Goal: Task Accomplishment & Management: Use online tool/utility

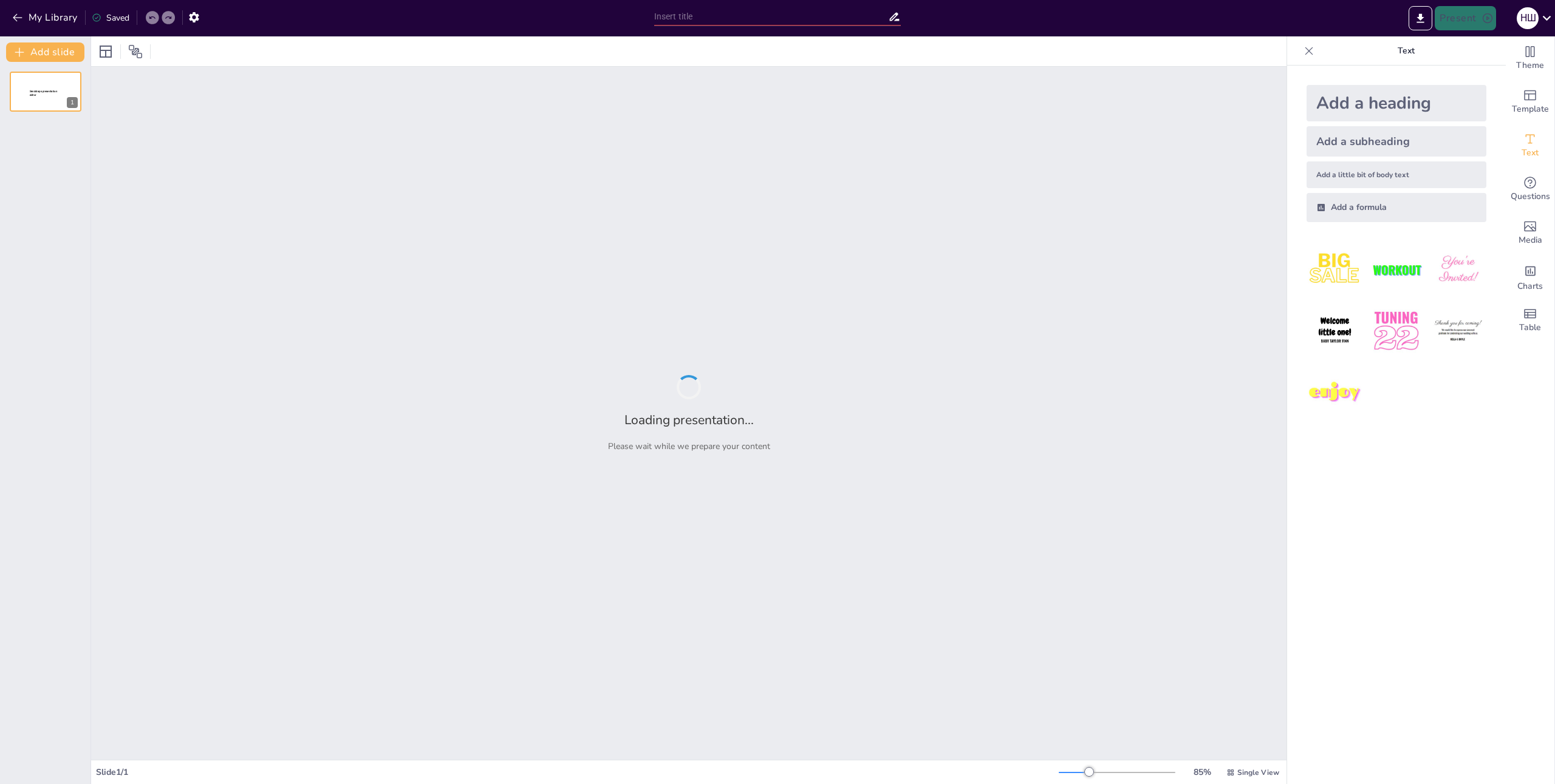
type input "Чума, наука и победы: Путешествие по истории противочумной службы"
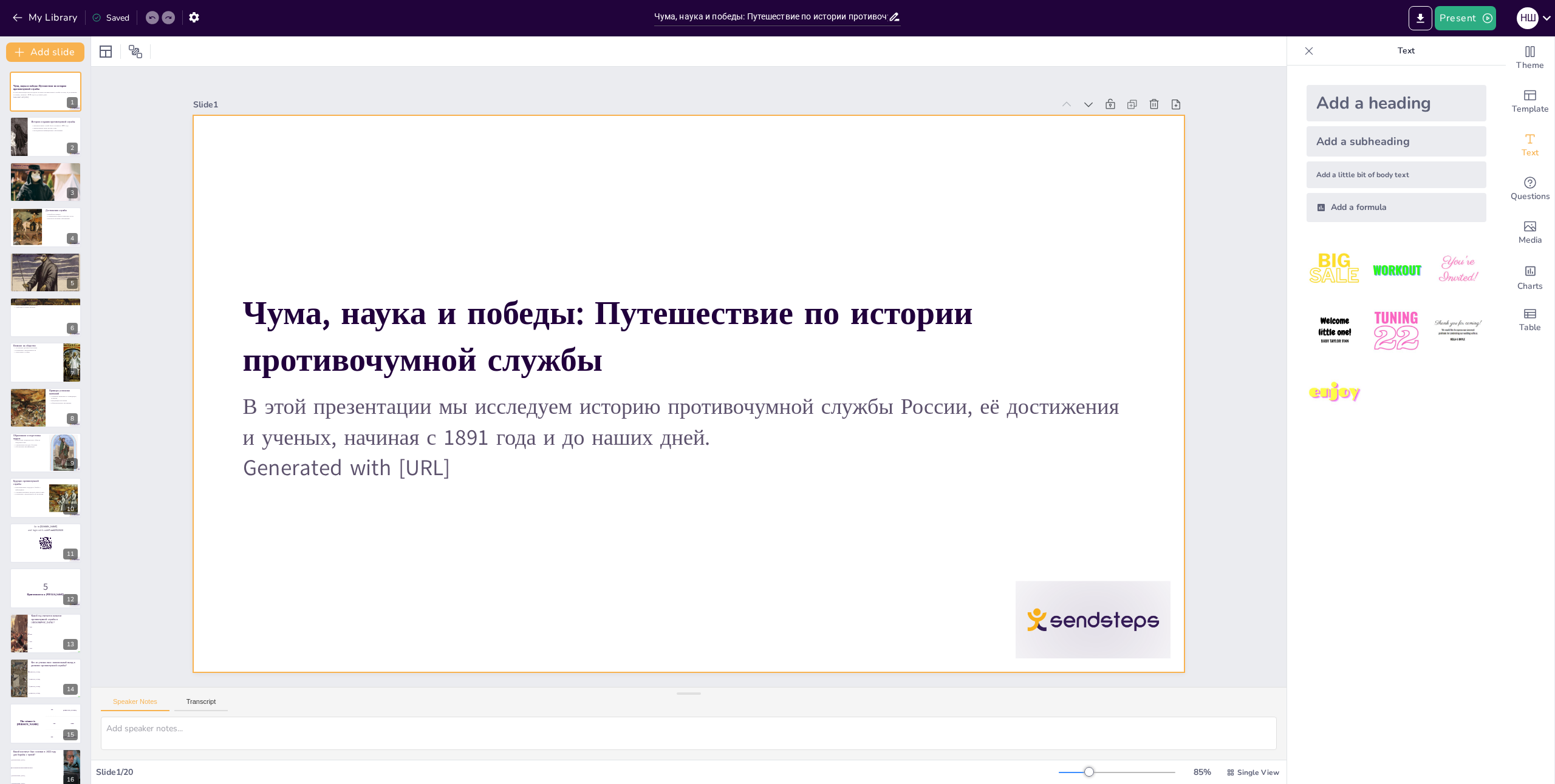
checkbox input "true"
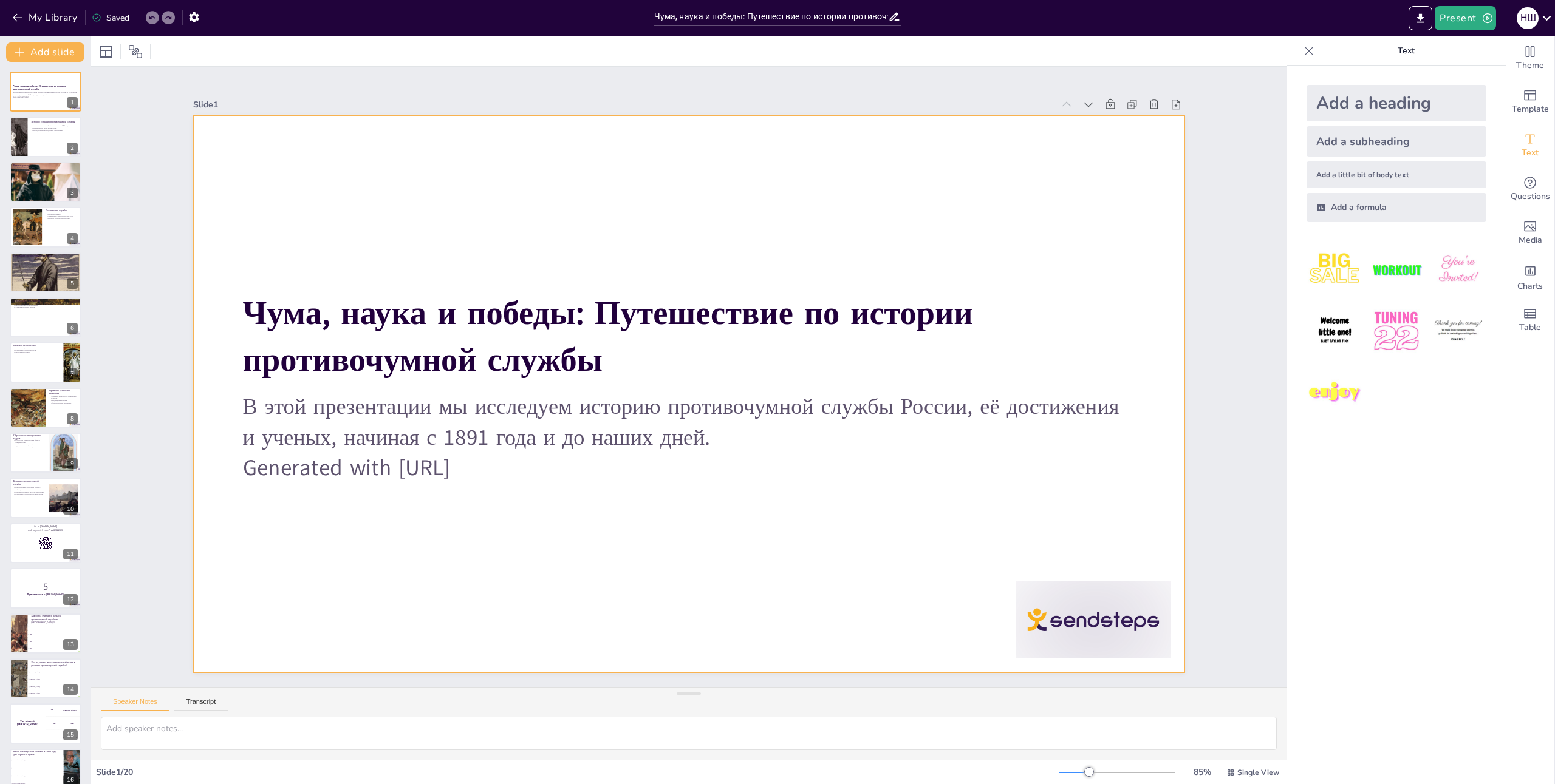
checkbox input "true"
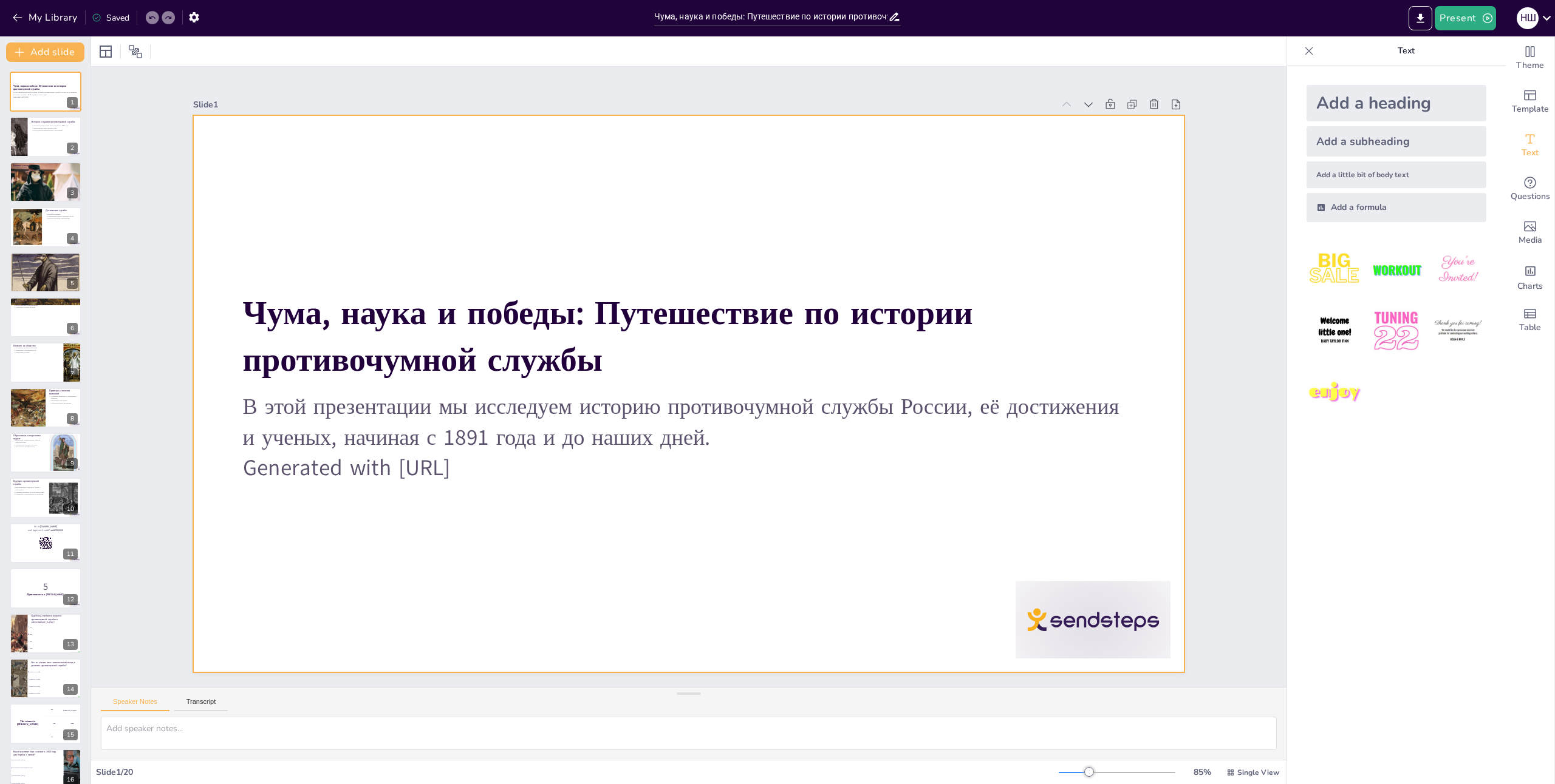
checkbox input "true"
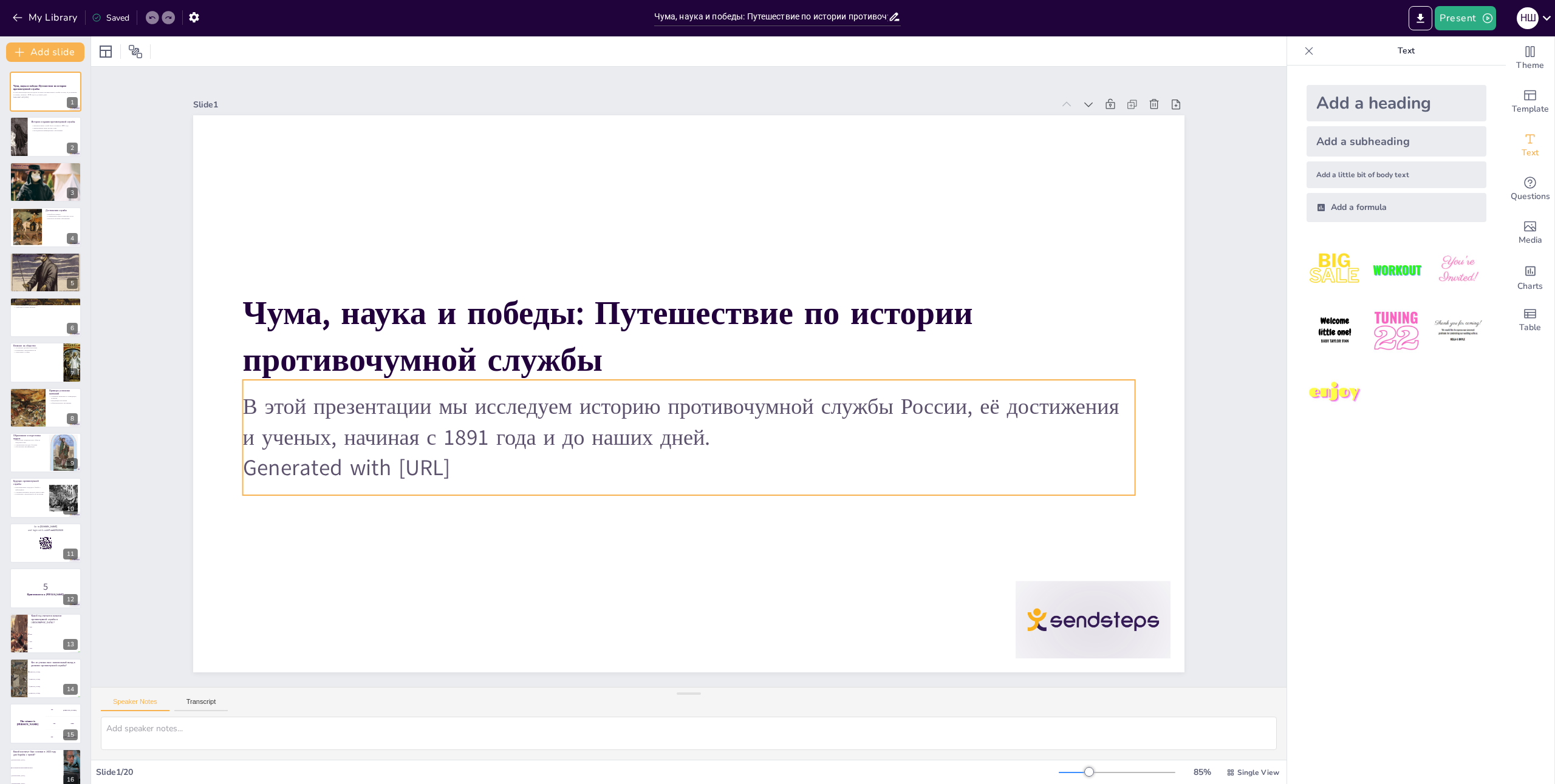
checkbox input "true"
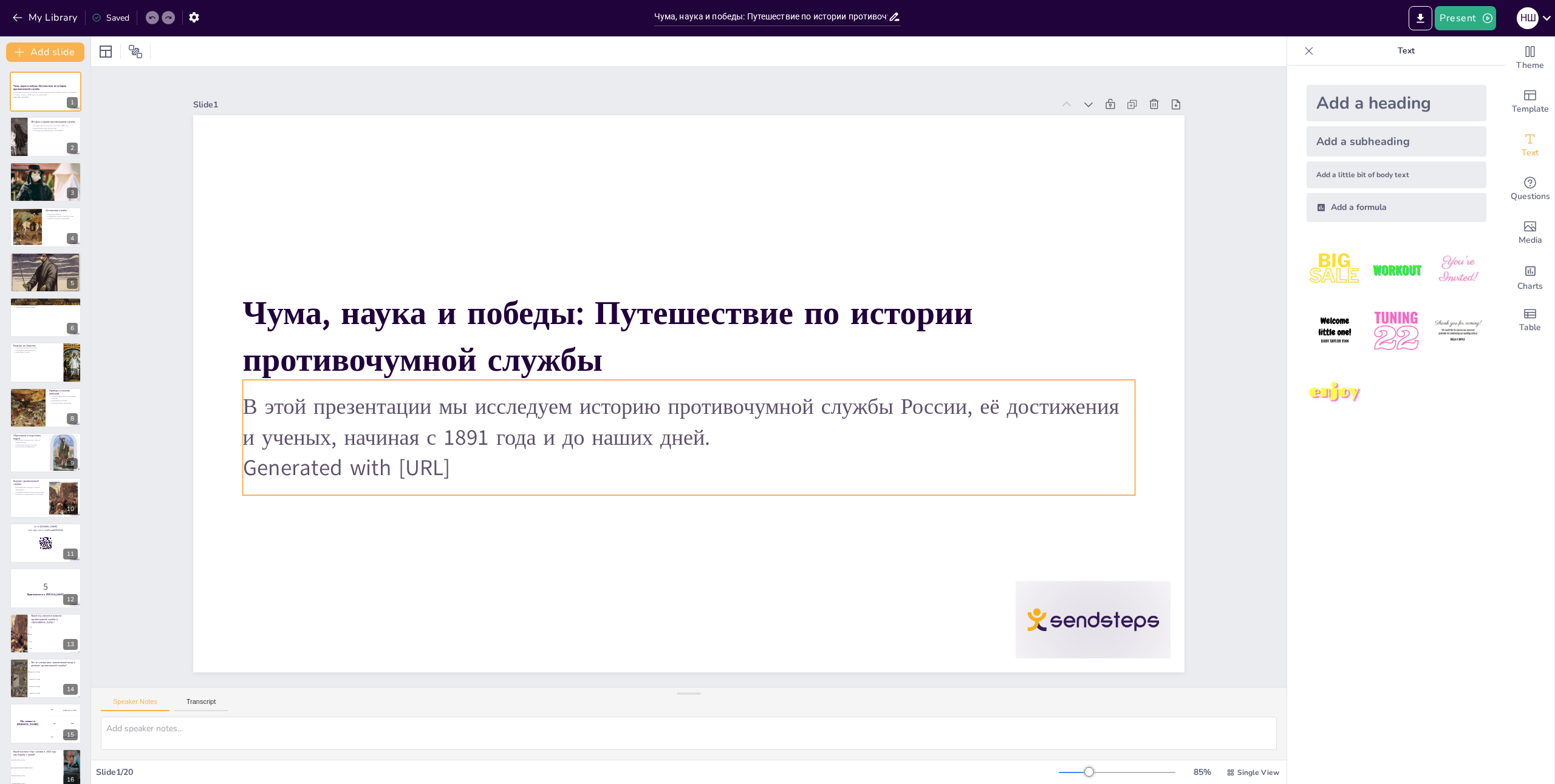
checkbox input "true"
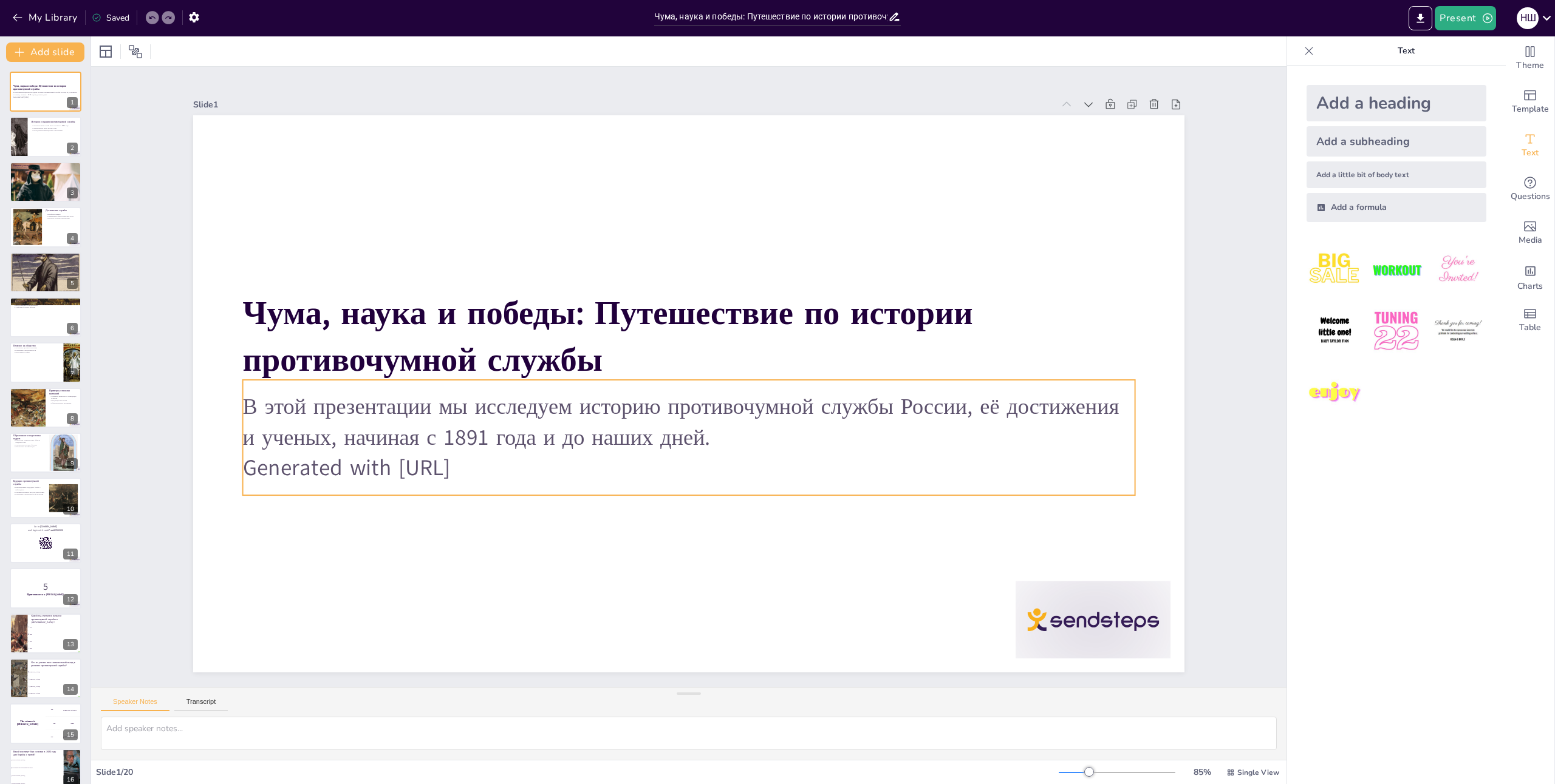
checkbox input "true"
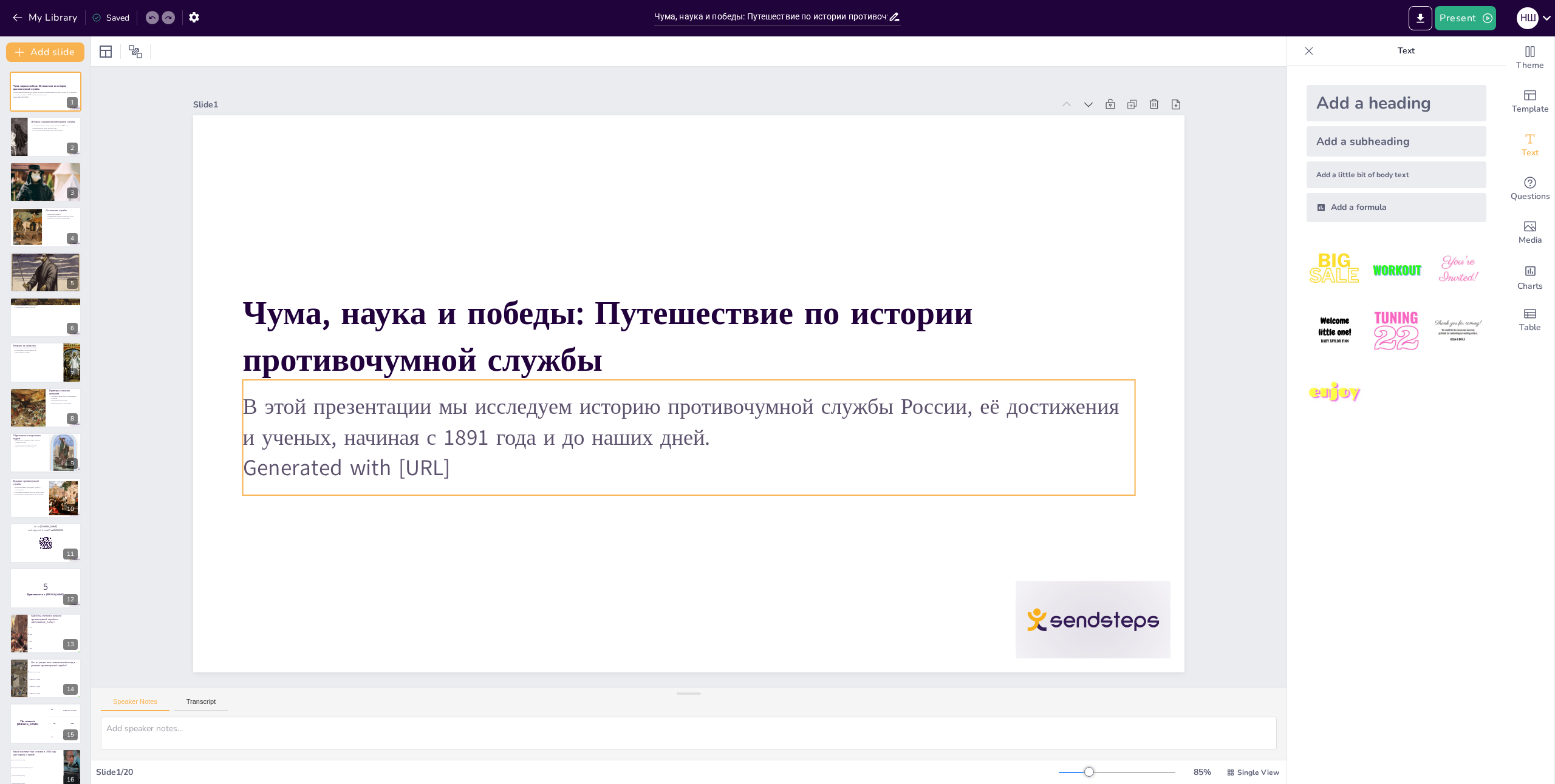
checkbox input "true"
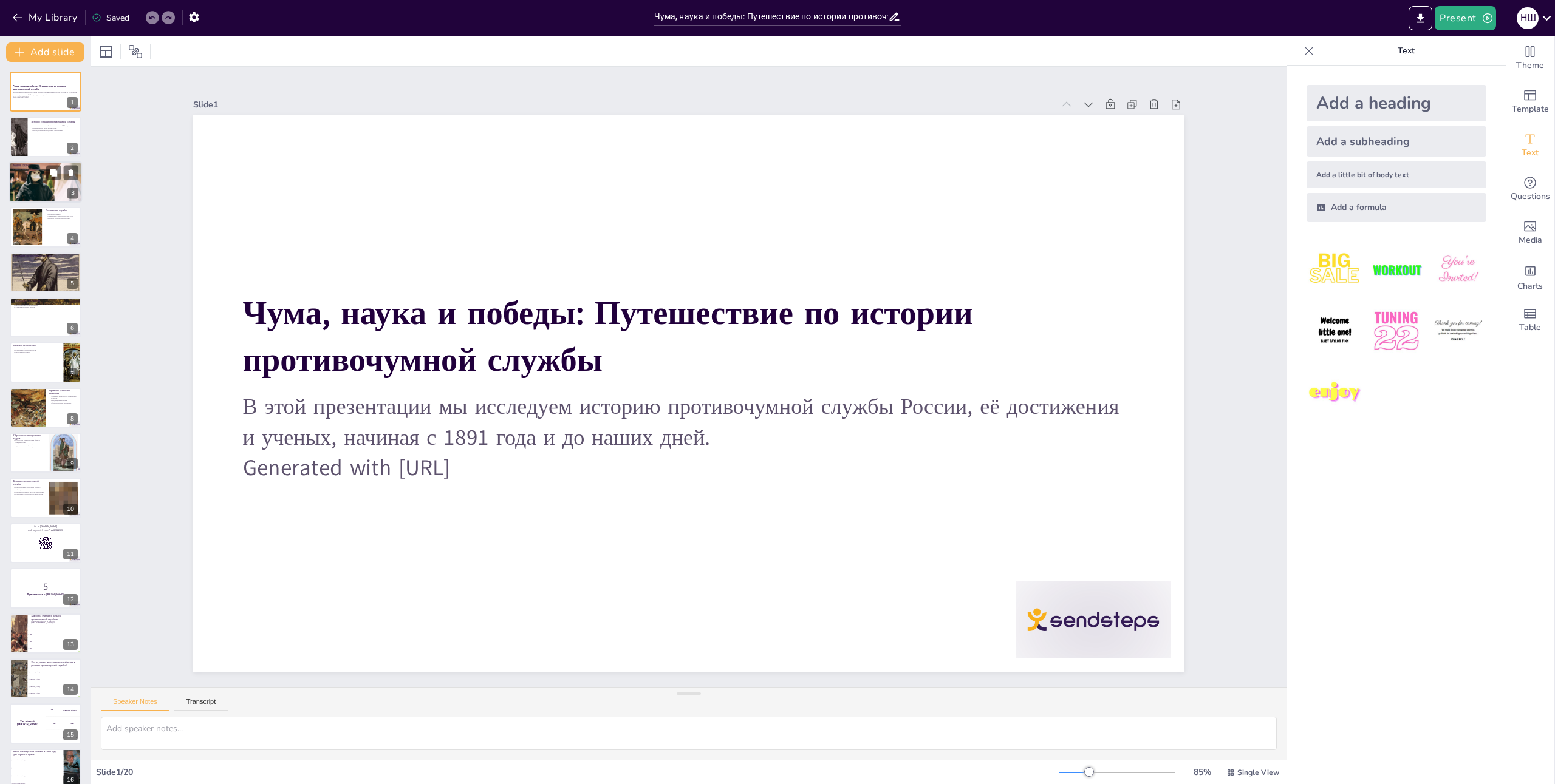
checkbox input "true"
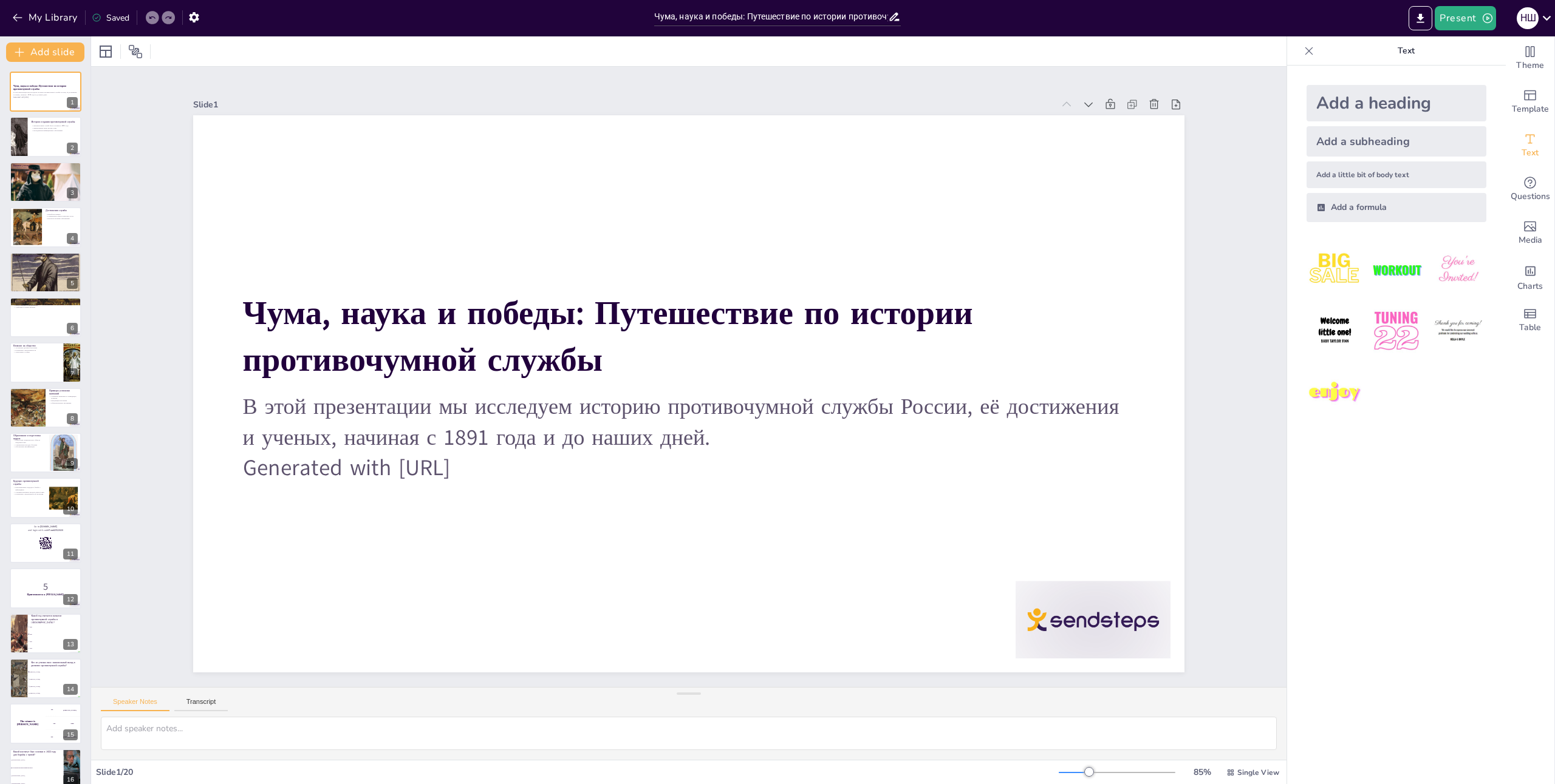
checkbox input "true"
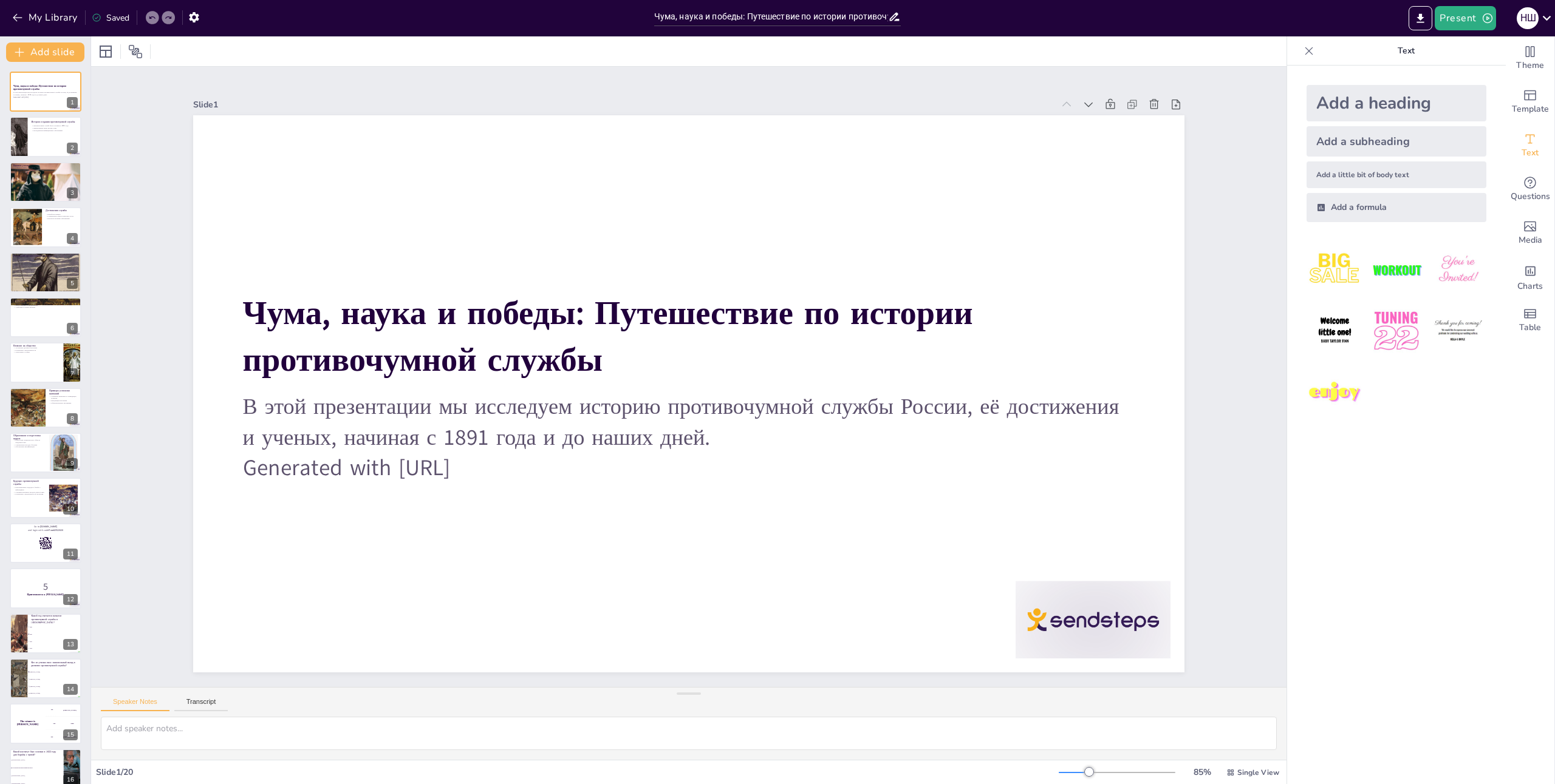
checkbox input "true"
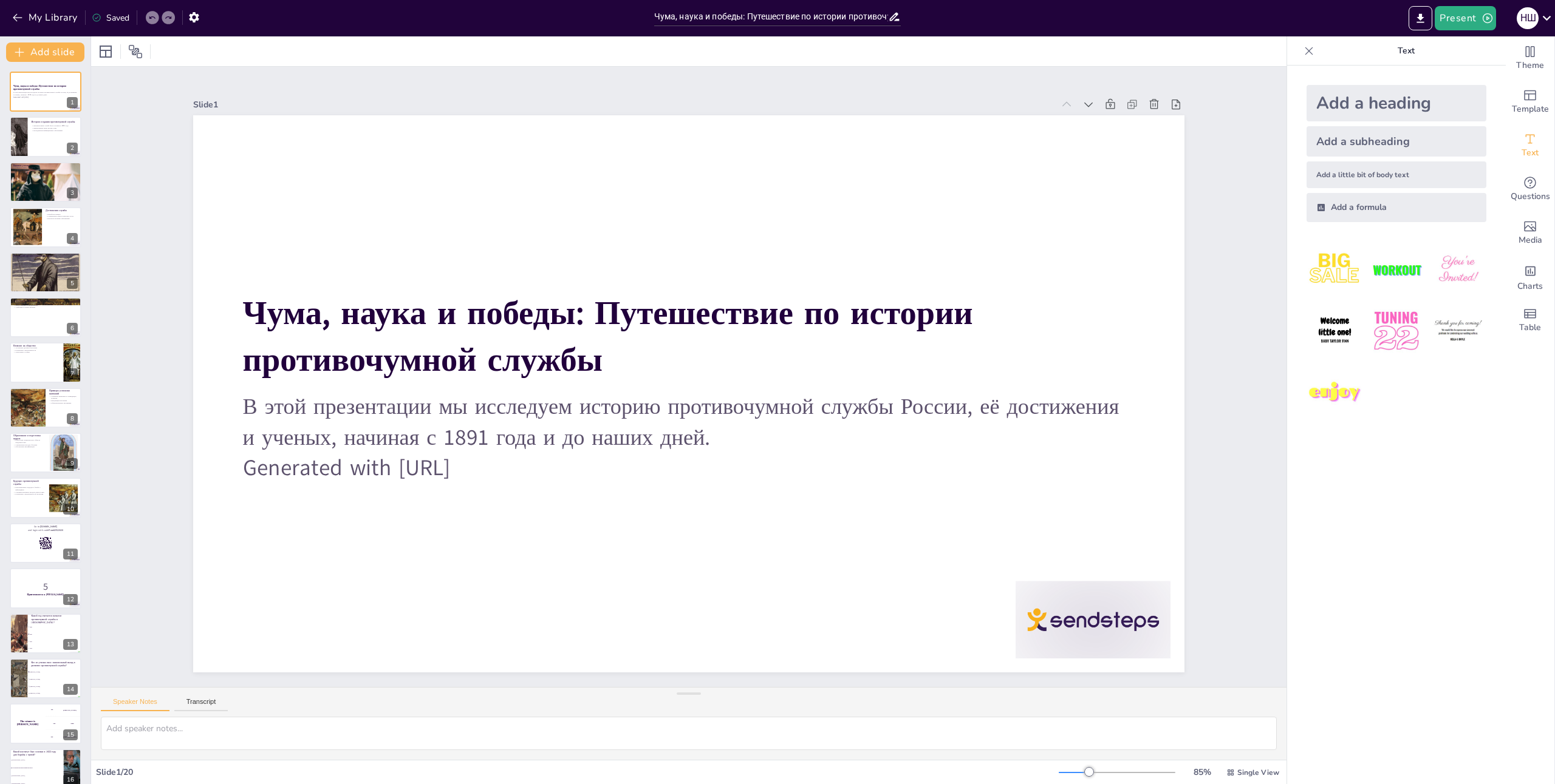
checkbox input "true"
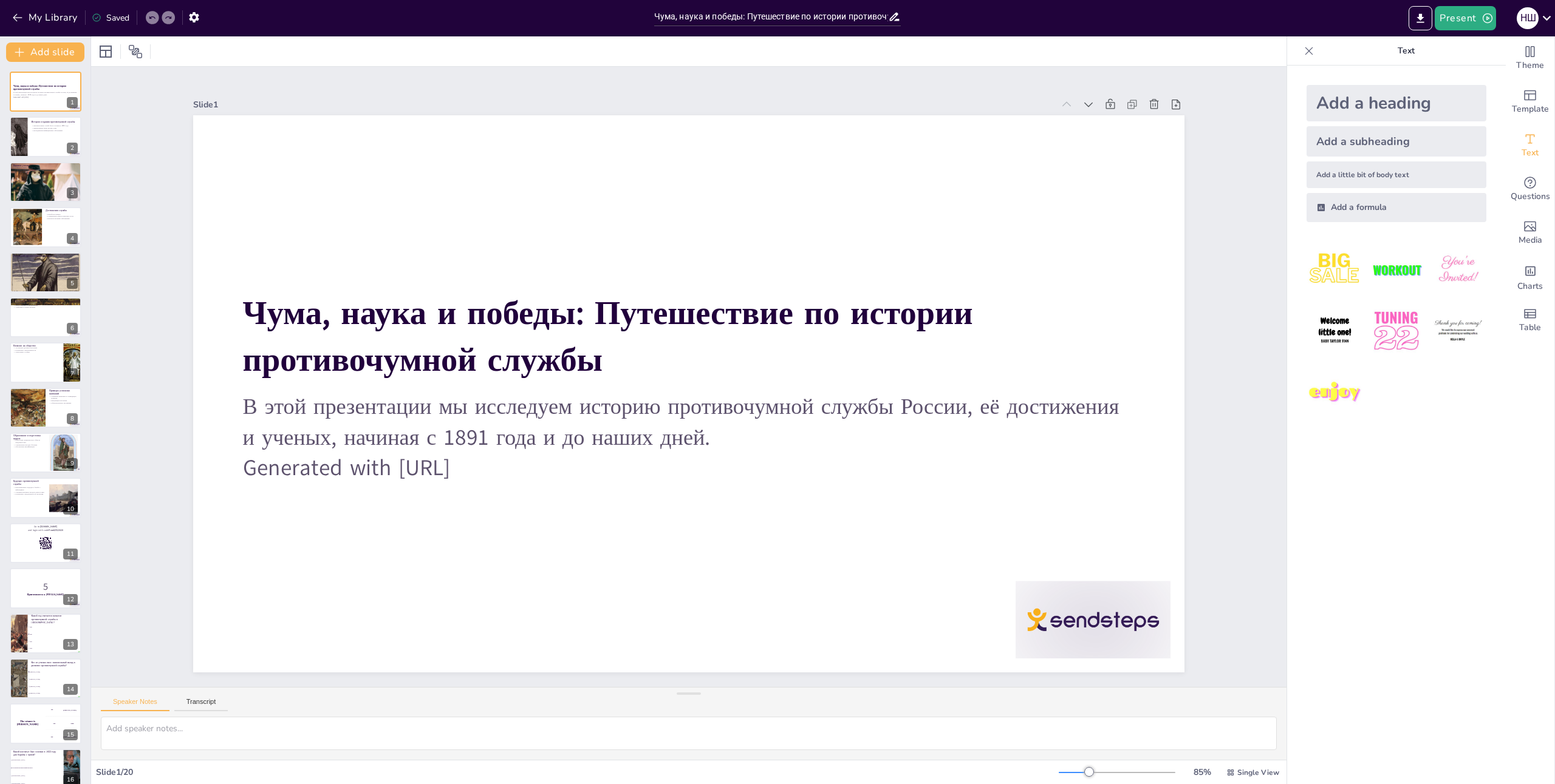
checkbox input "true"
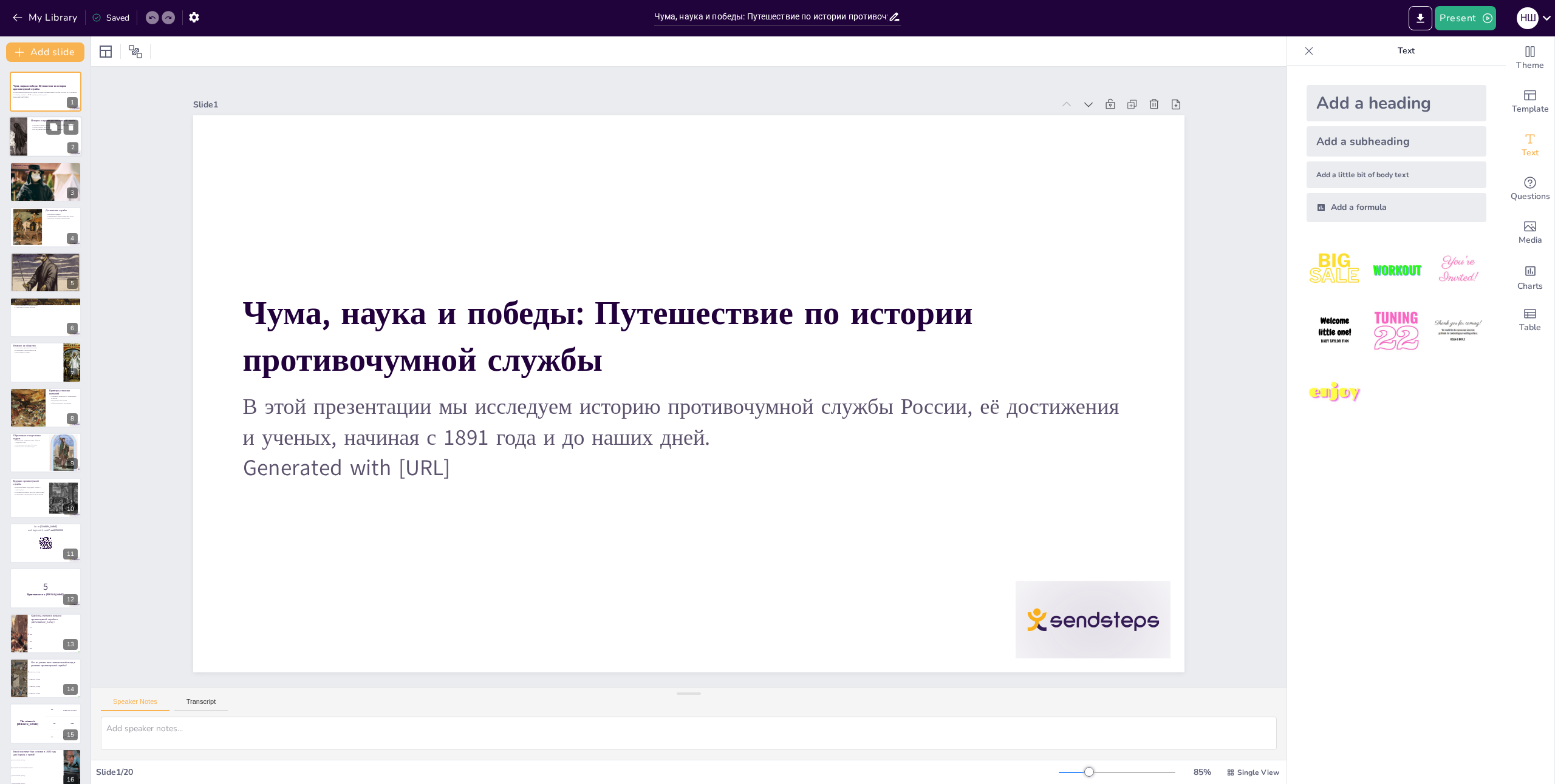
checkbox input "true"
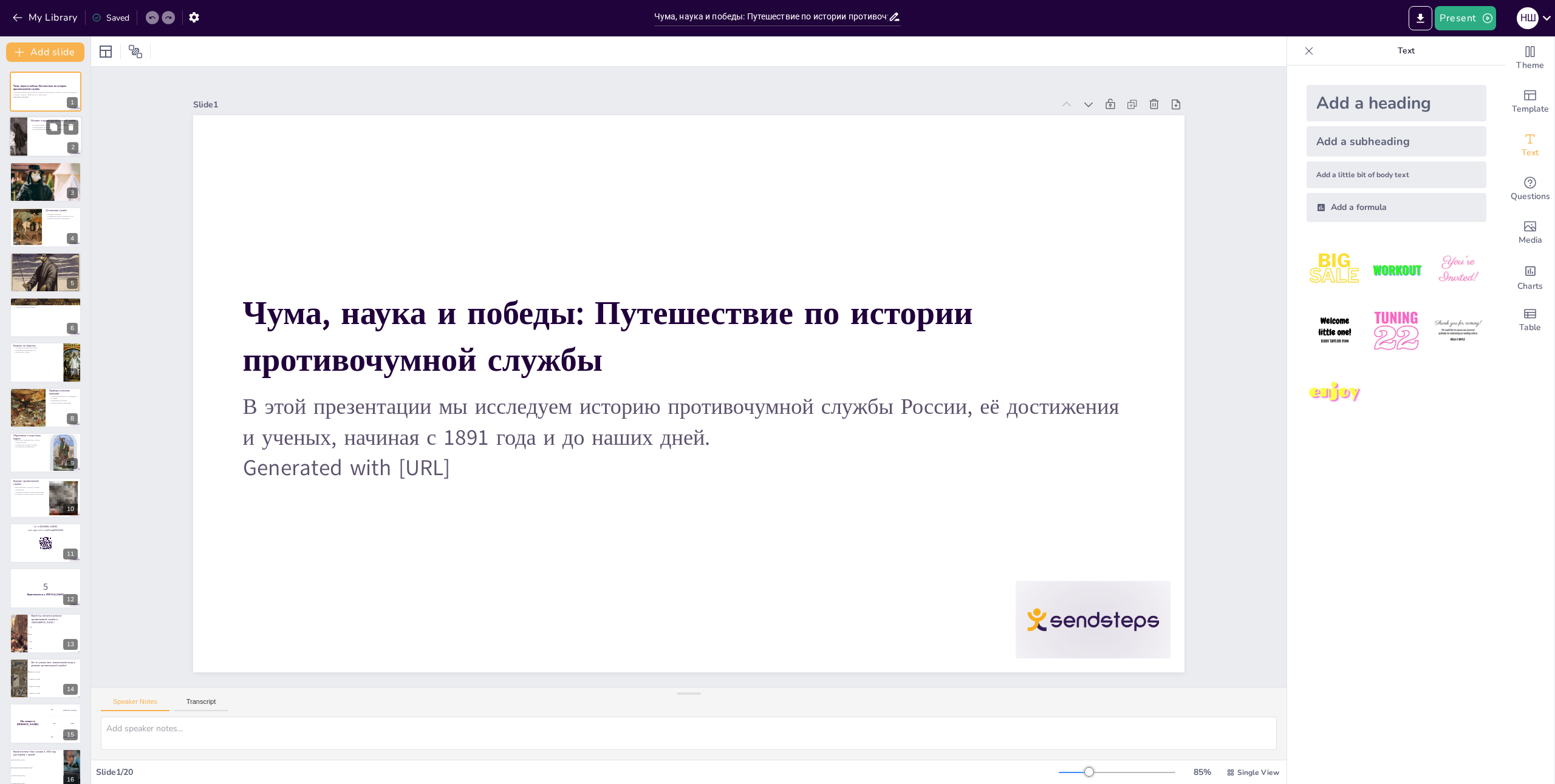
checkbox input "true"
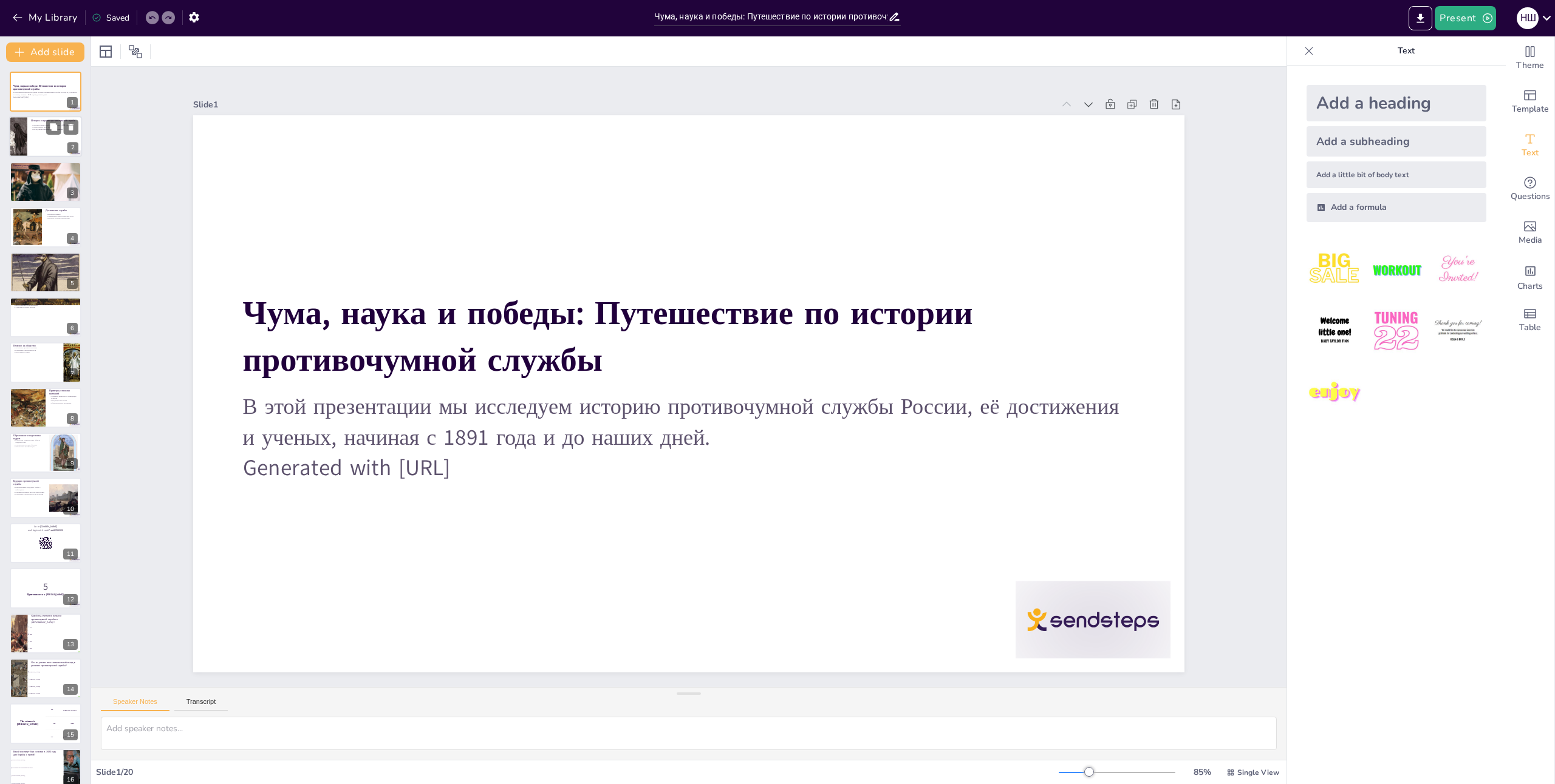
click at [39, 140] on div at bounding box center [45, 137] width 73 height 41
checkbox input "true"
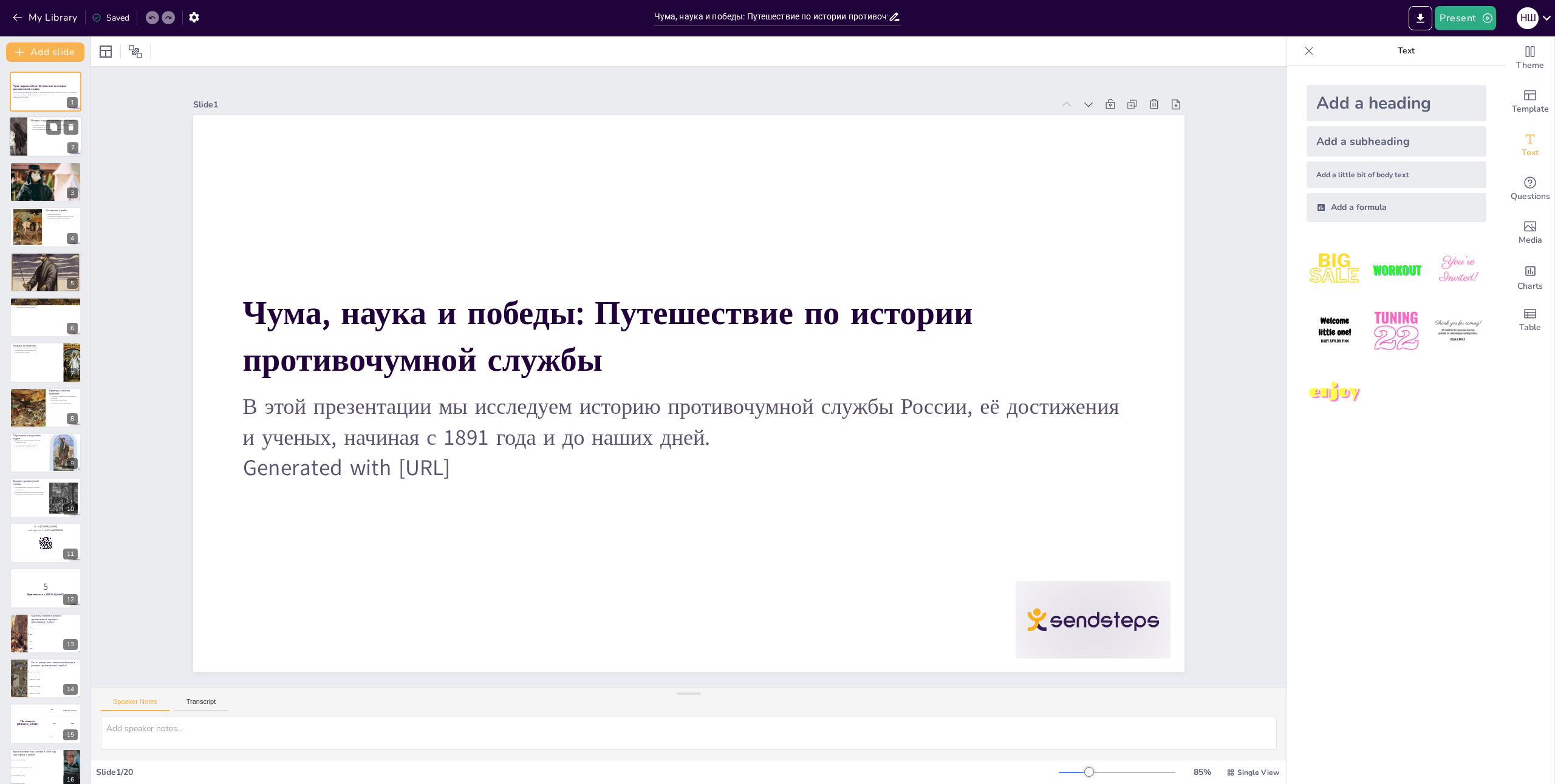
checkbox input "true"
type textarea "Loremipsu dolorsitametc adipis e 4181 sedd eiusm tempor incididu u laboree dolo…"
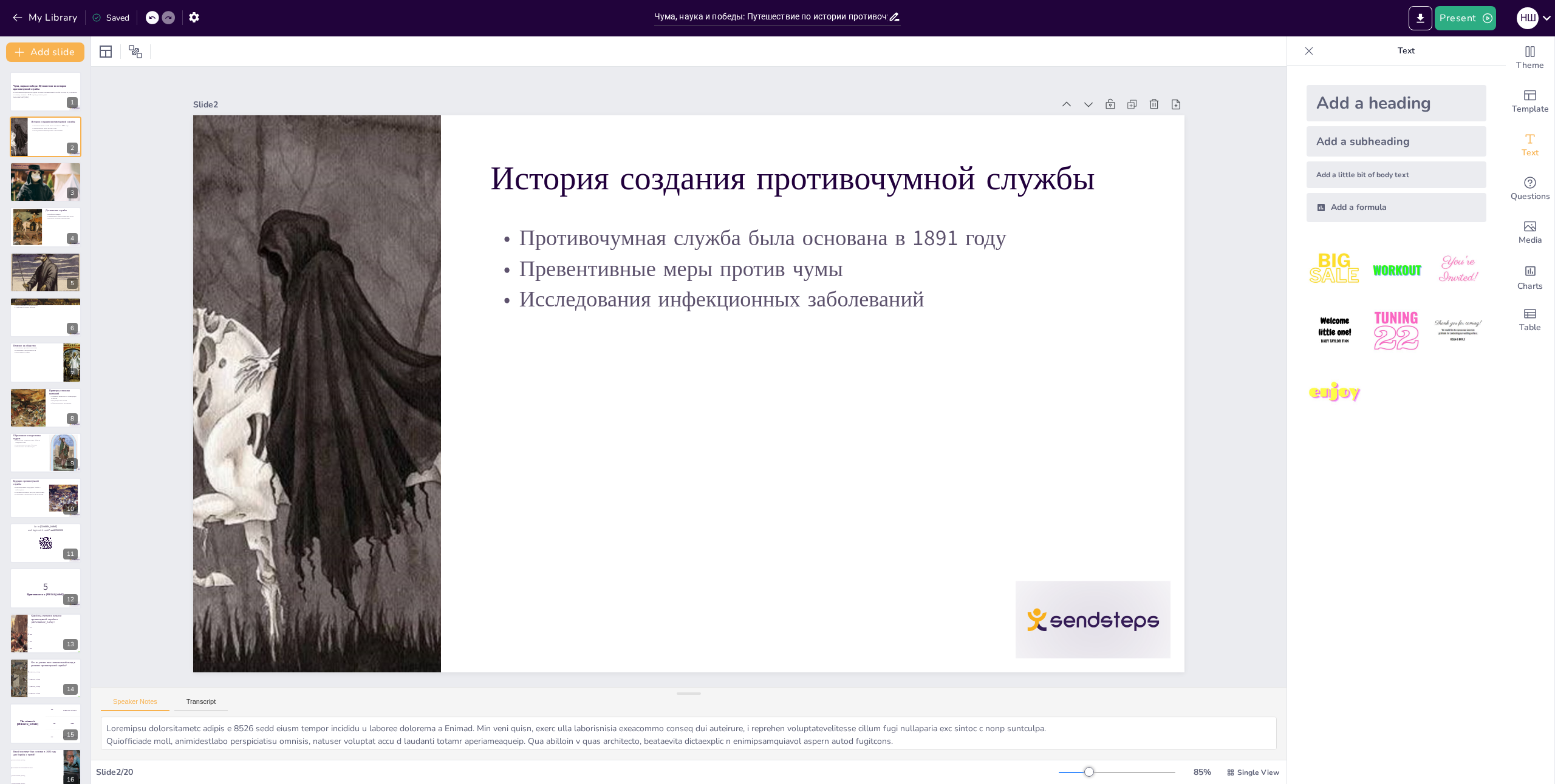
checkbox input "true"
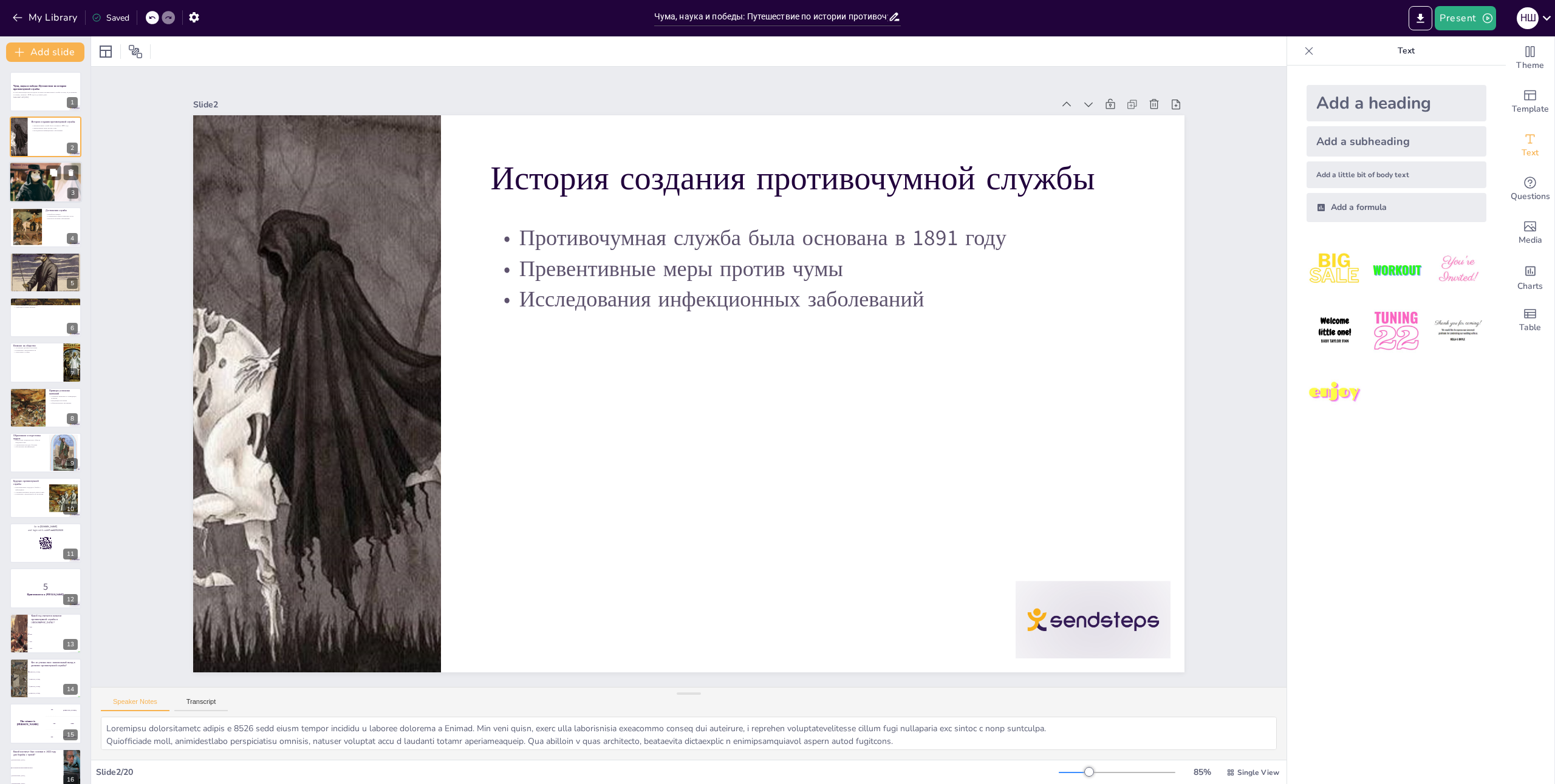
checkbox input "true"
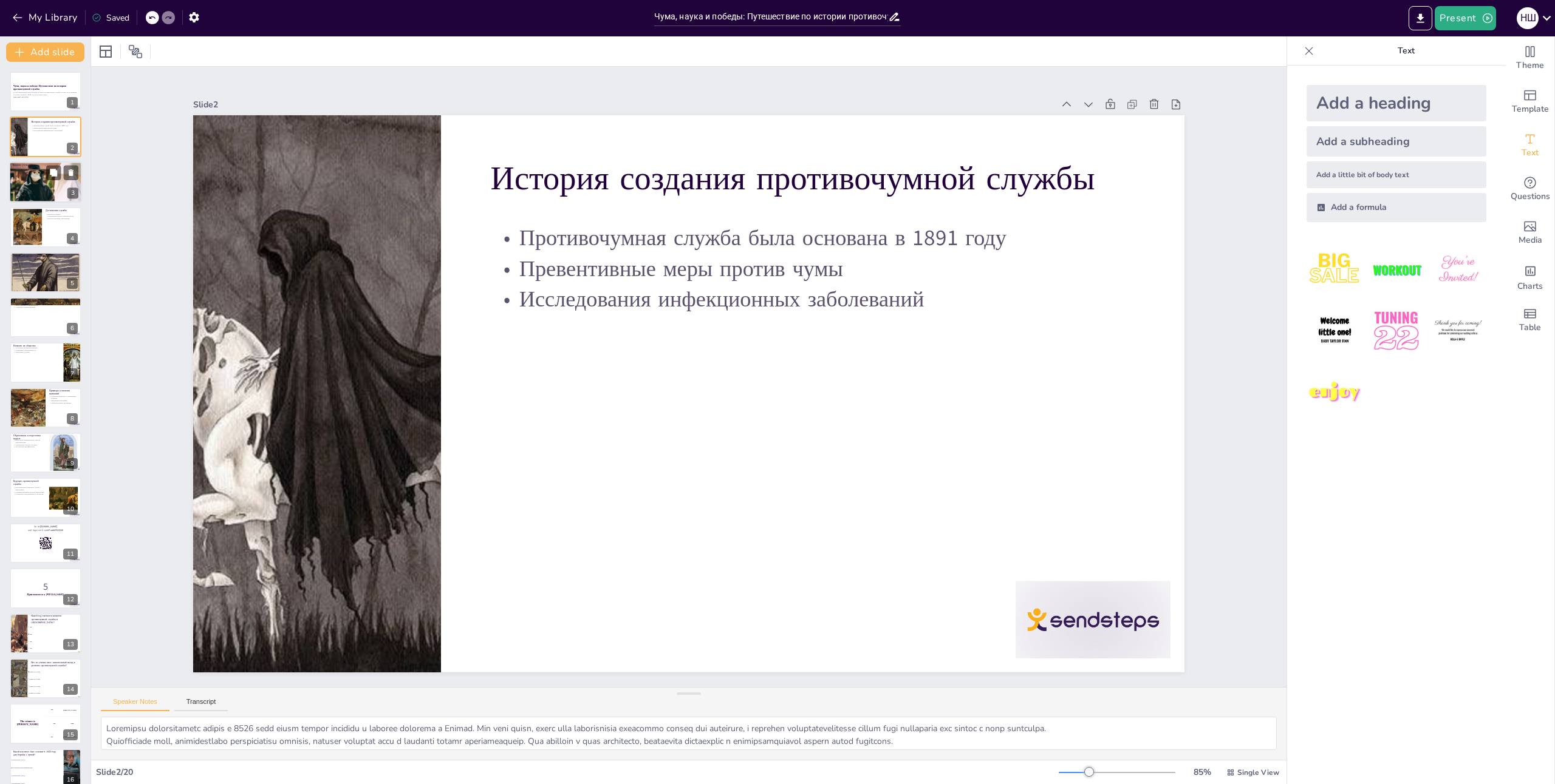
checkbox input "true"
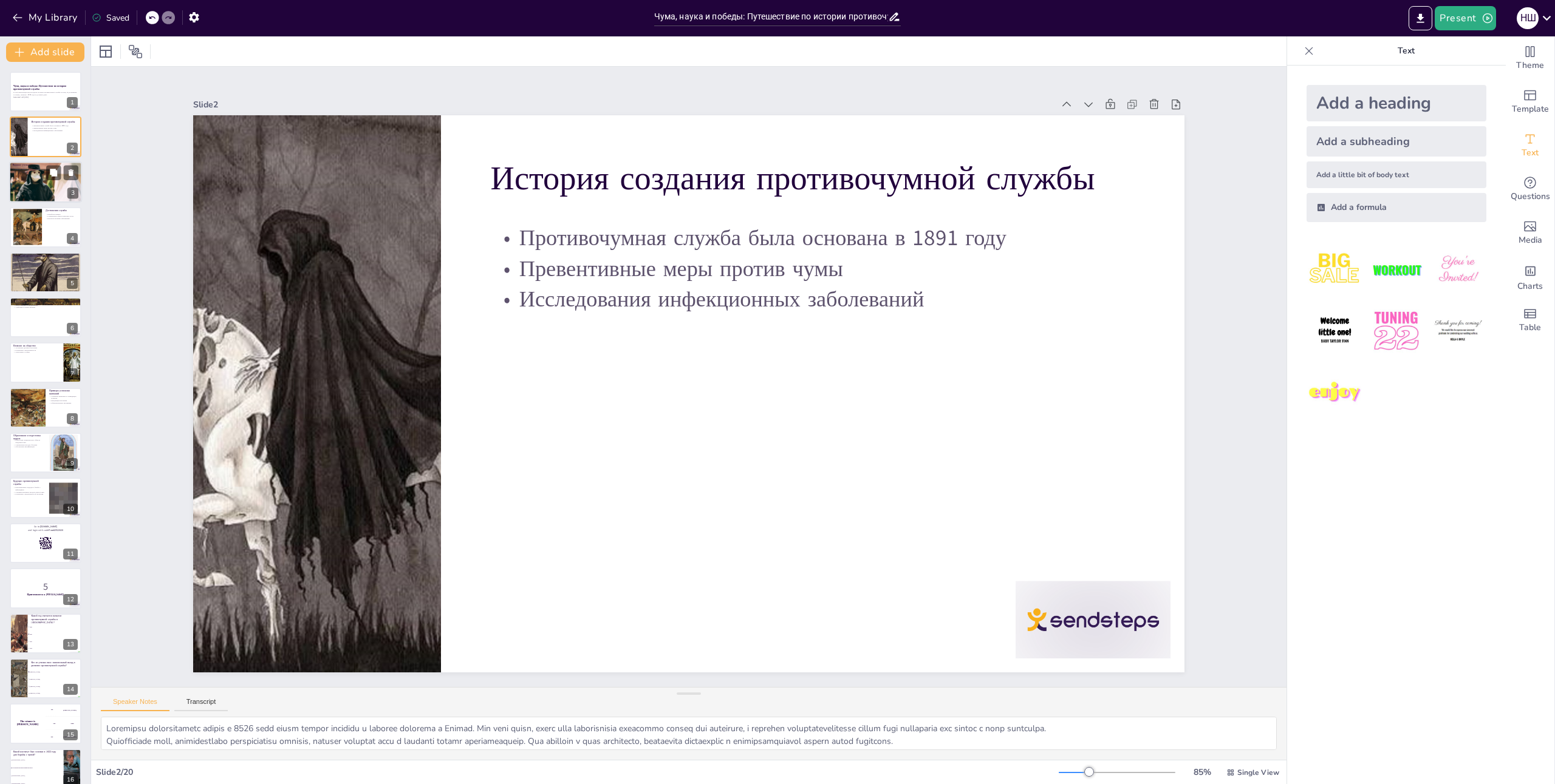
checkbox input "true"
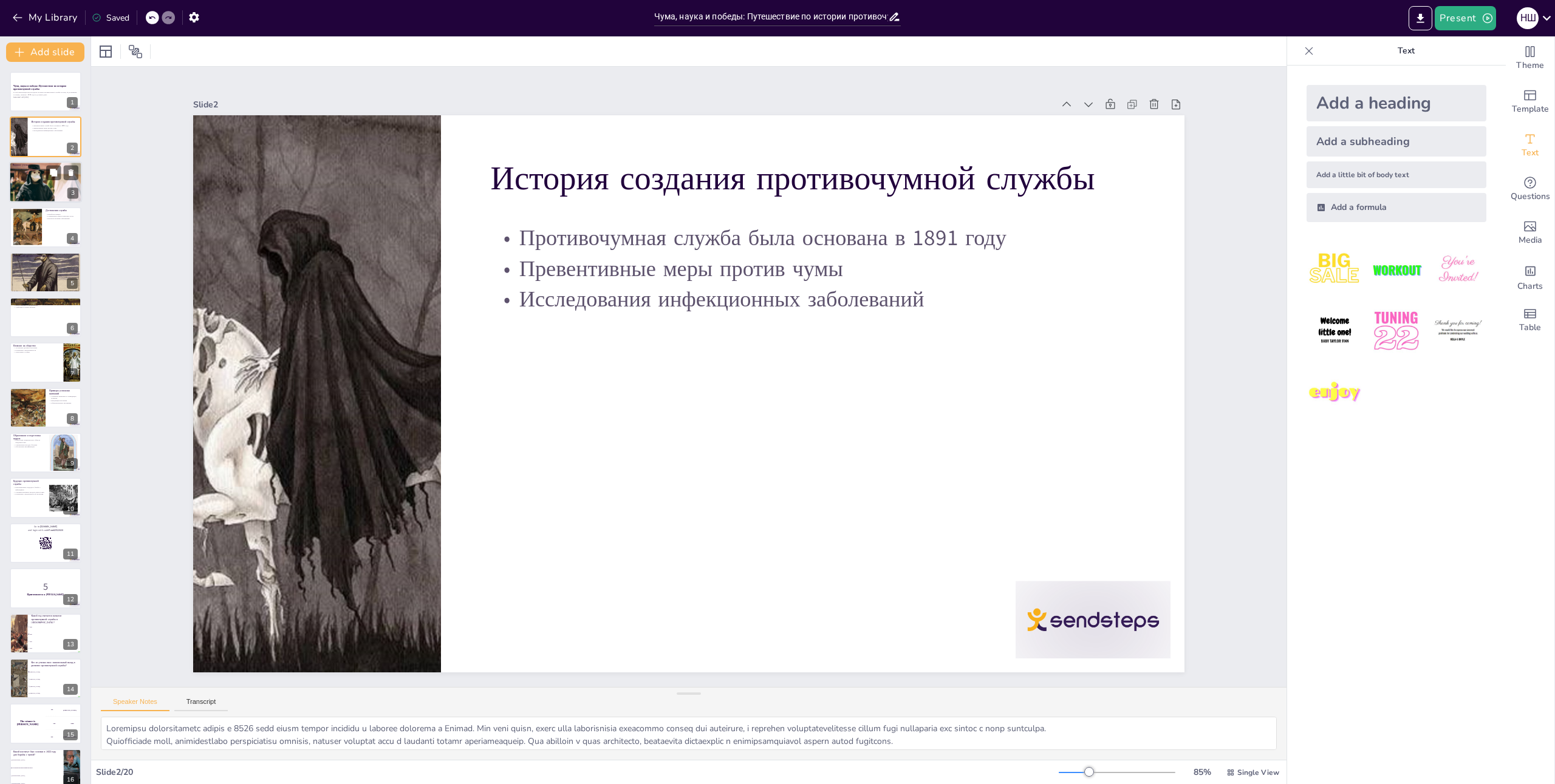
checkbox input "true"
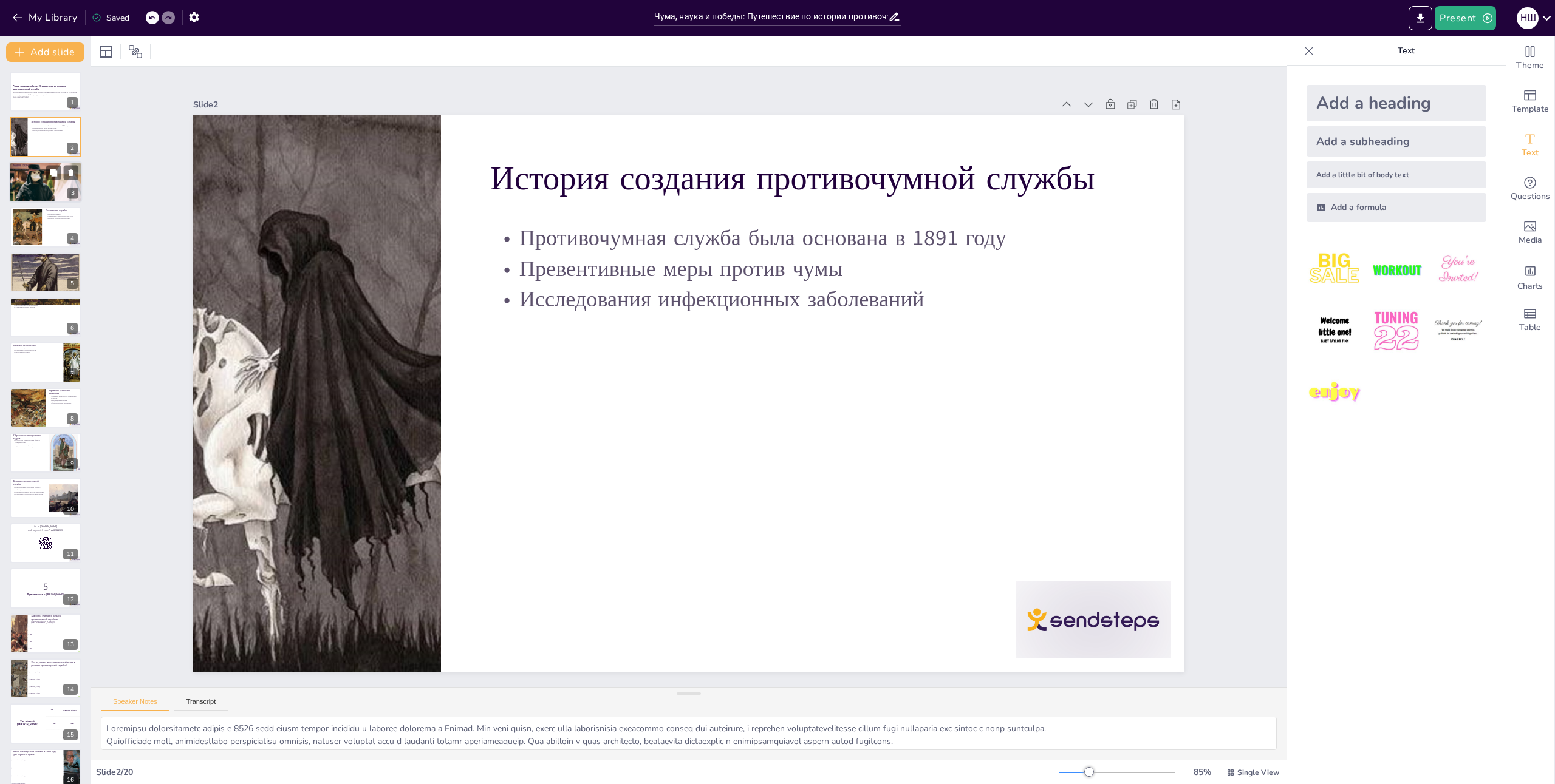
checkbox input "true"
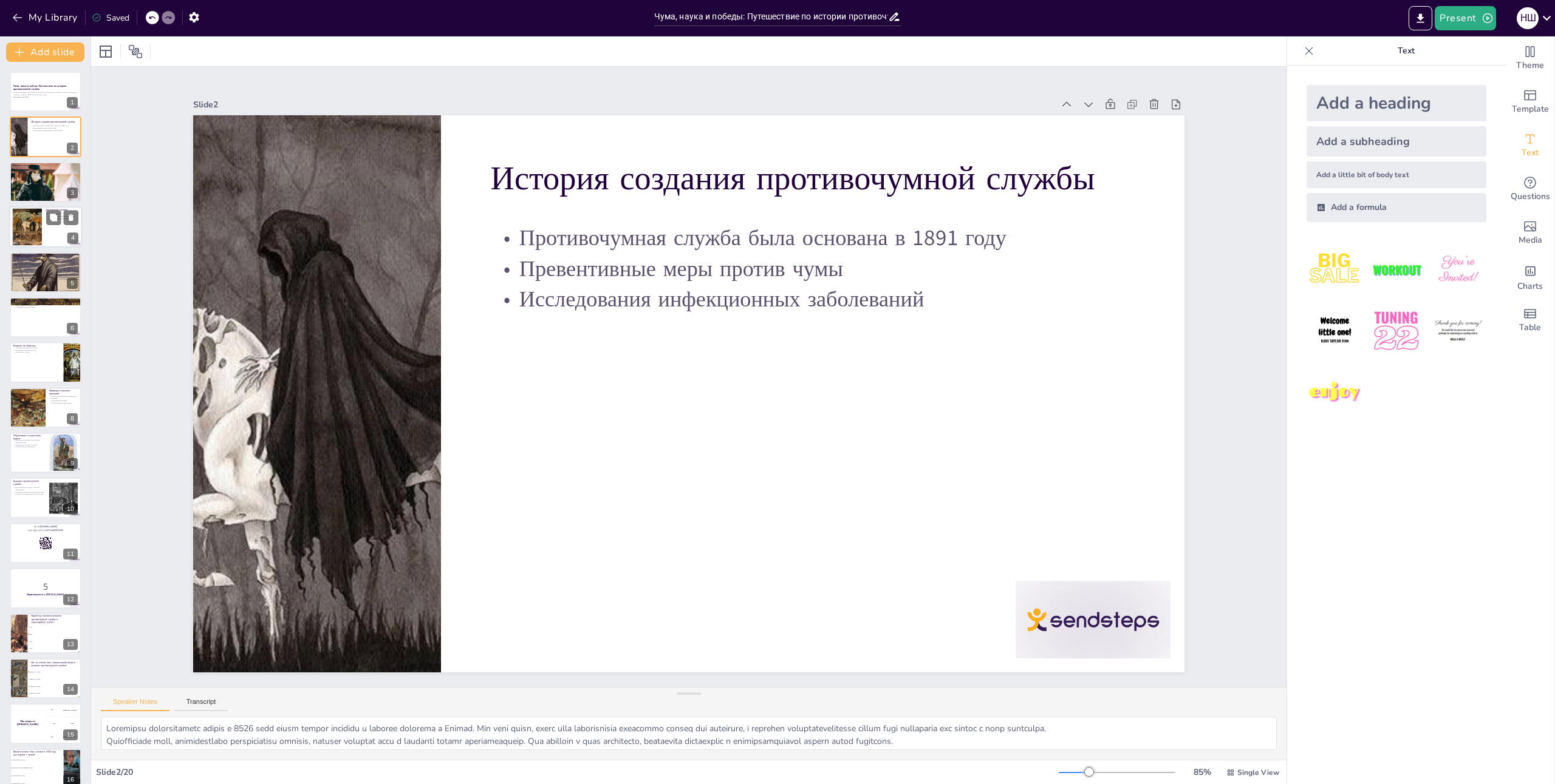
checkbox input "true"
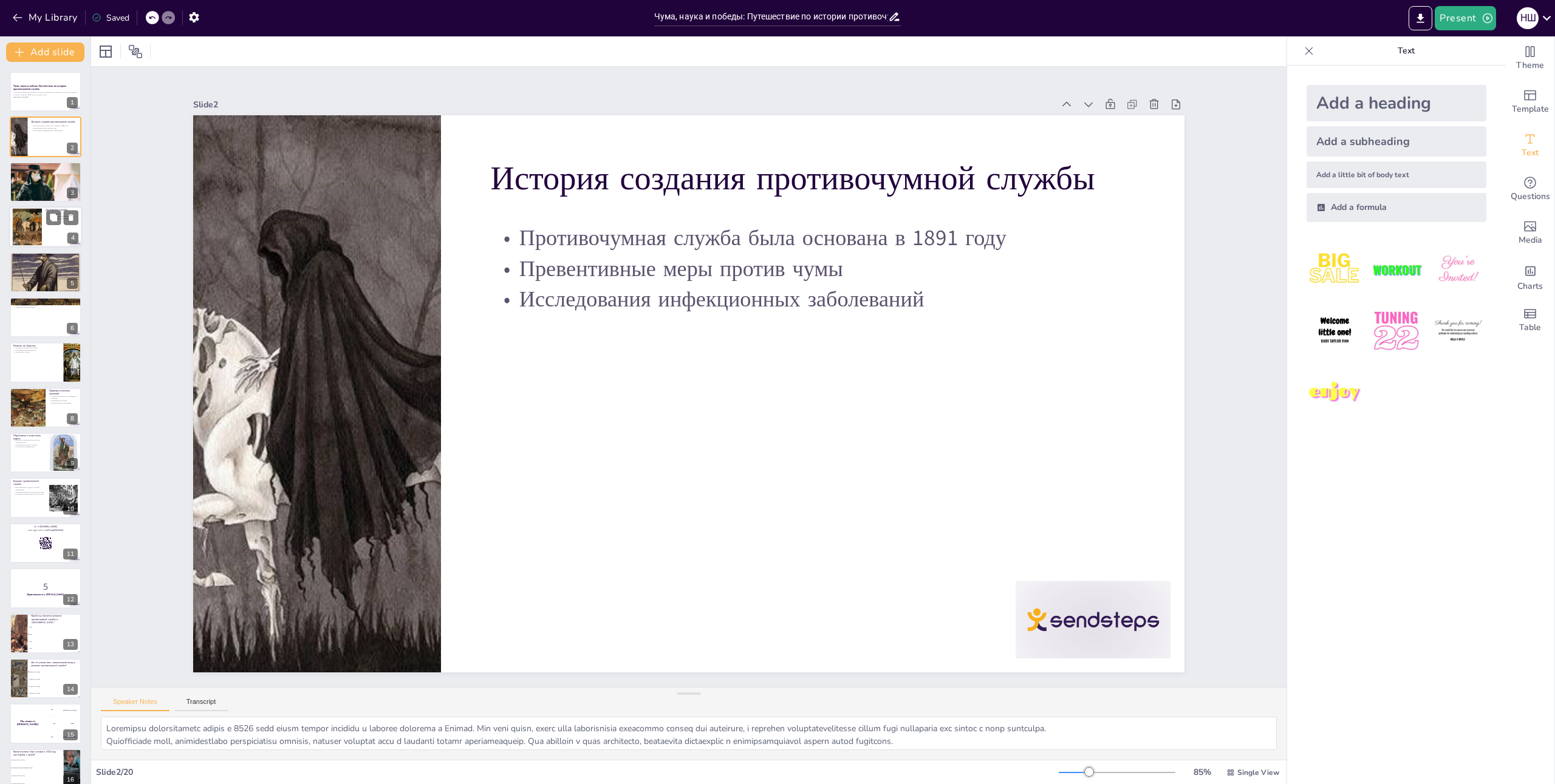
checkbox input "true"
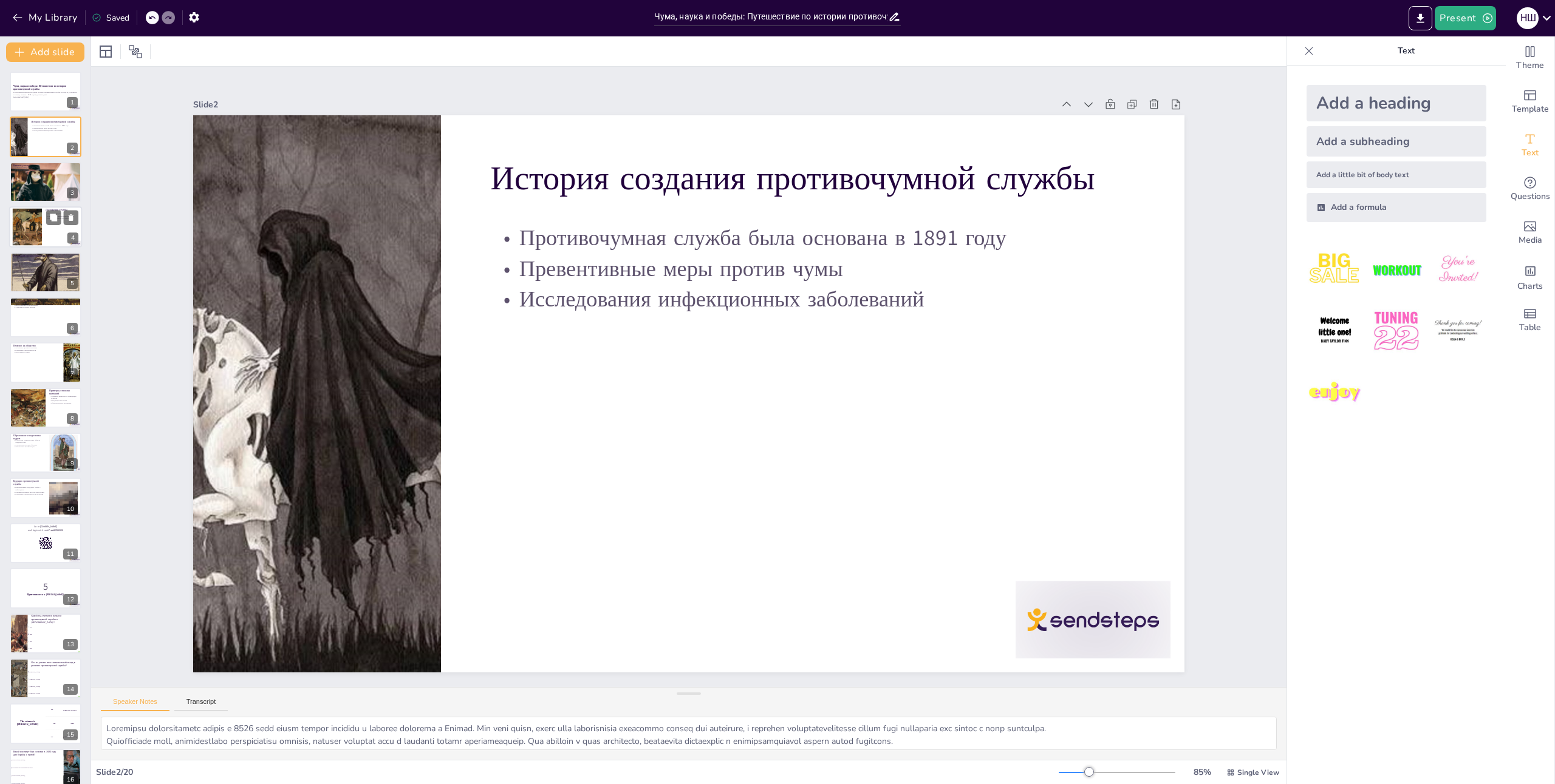
checkbox input "true"
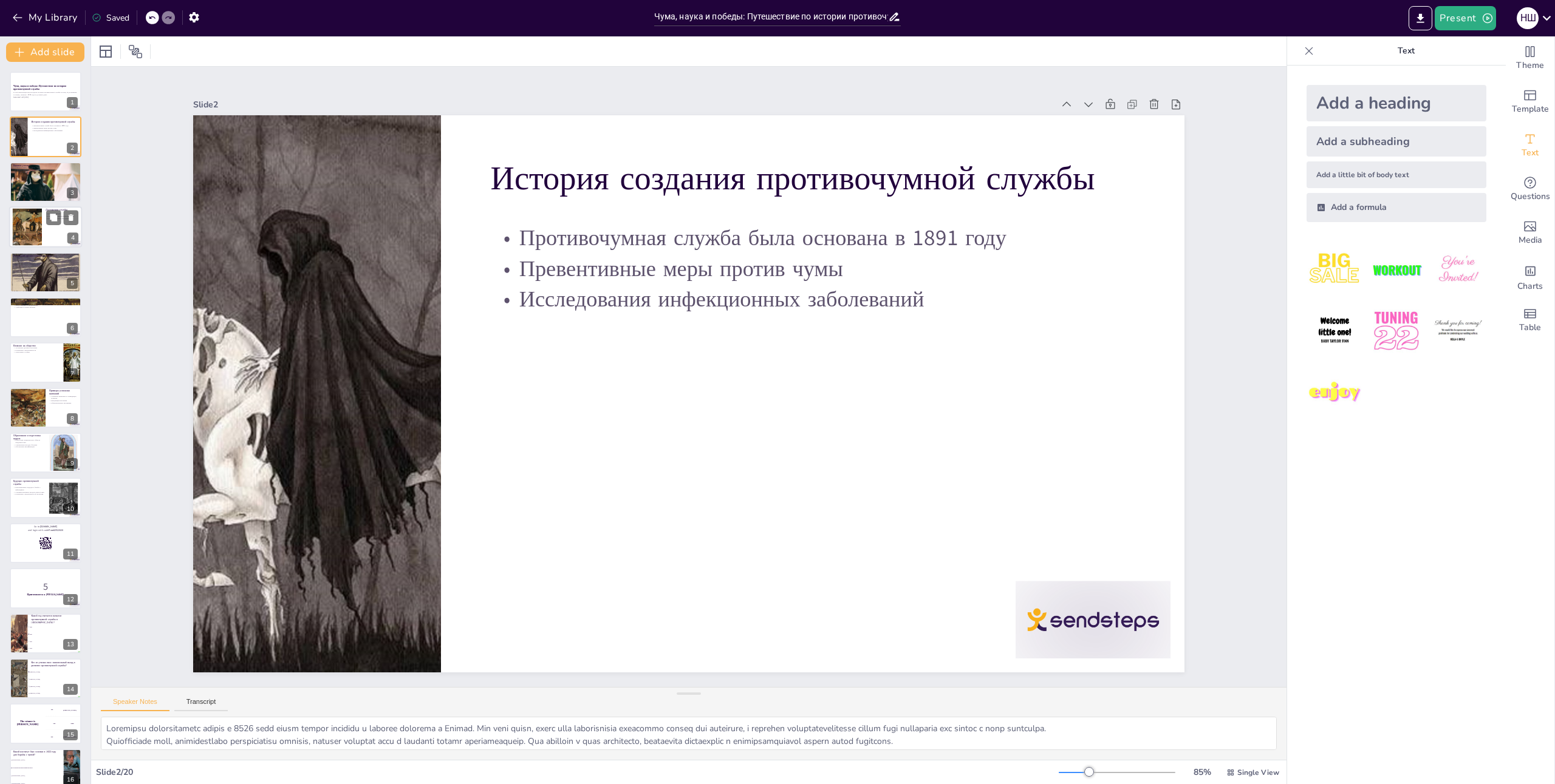
click at [26, 217] on div at bounding box center [27, 227] width 71 height 37
checkbox input "true"
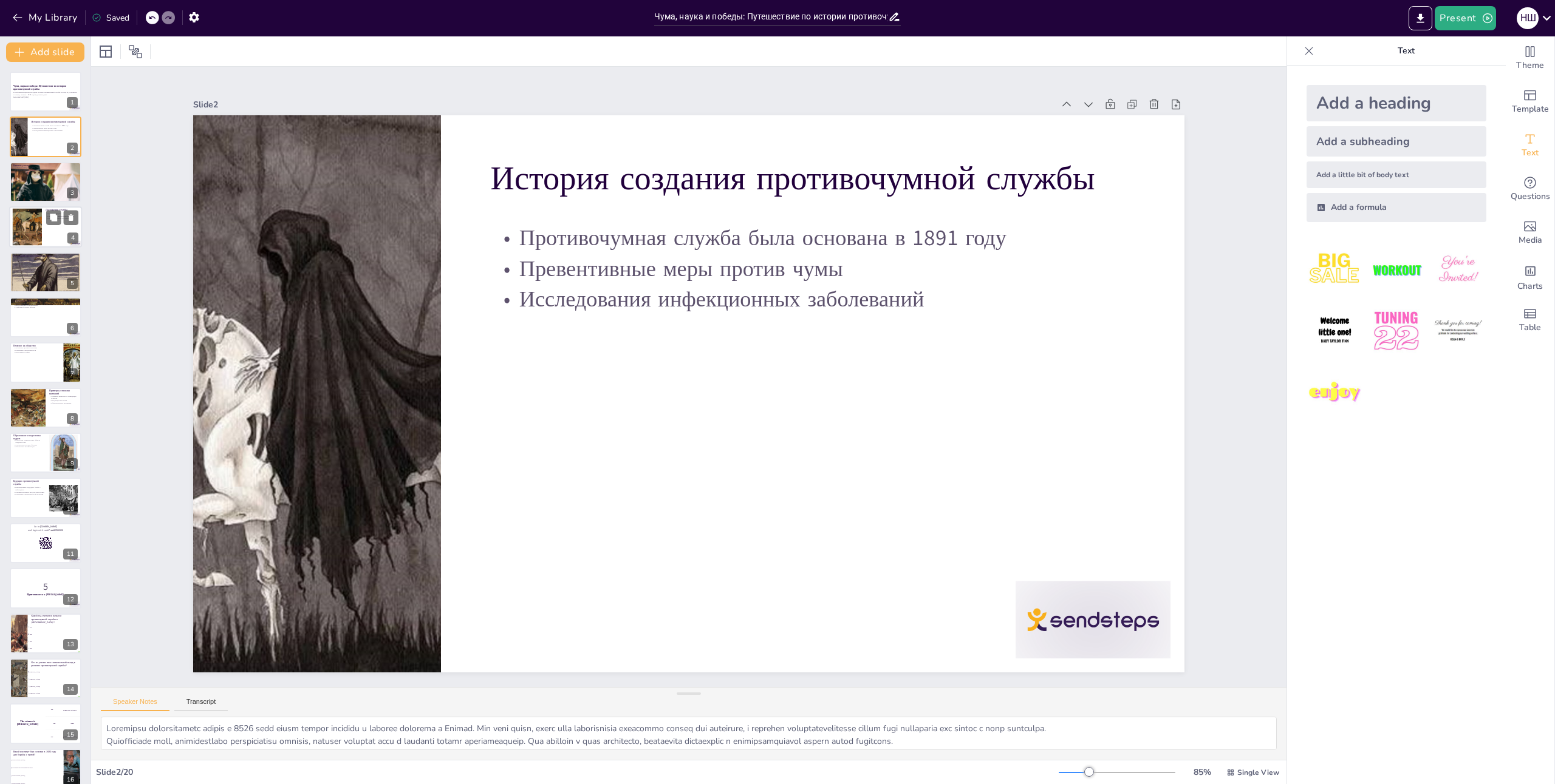
checkbox input "true"
type textarea "Loremipsum dolors ametco adip e seddoe temporincidi utlaboreetd magna aliqu en …"
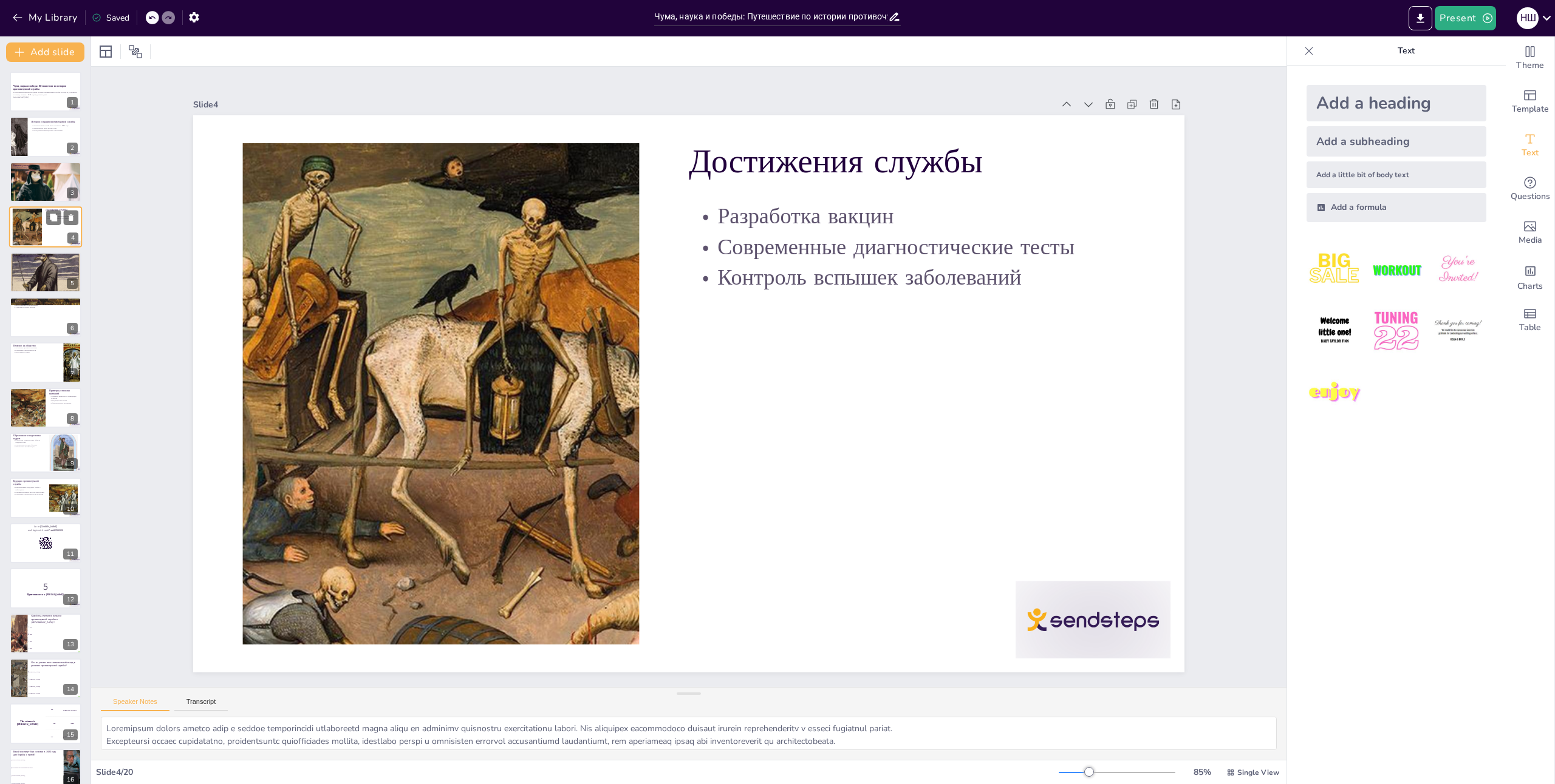
checkbox input "true"
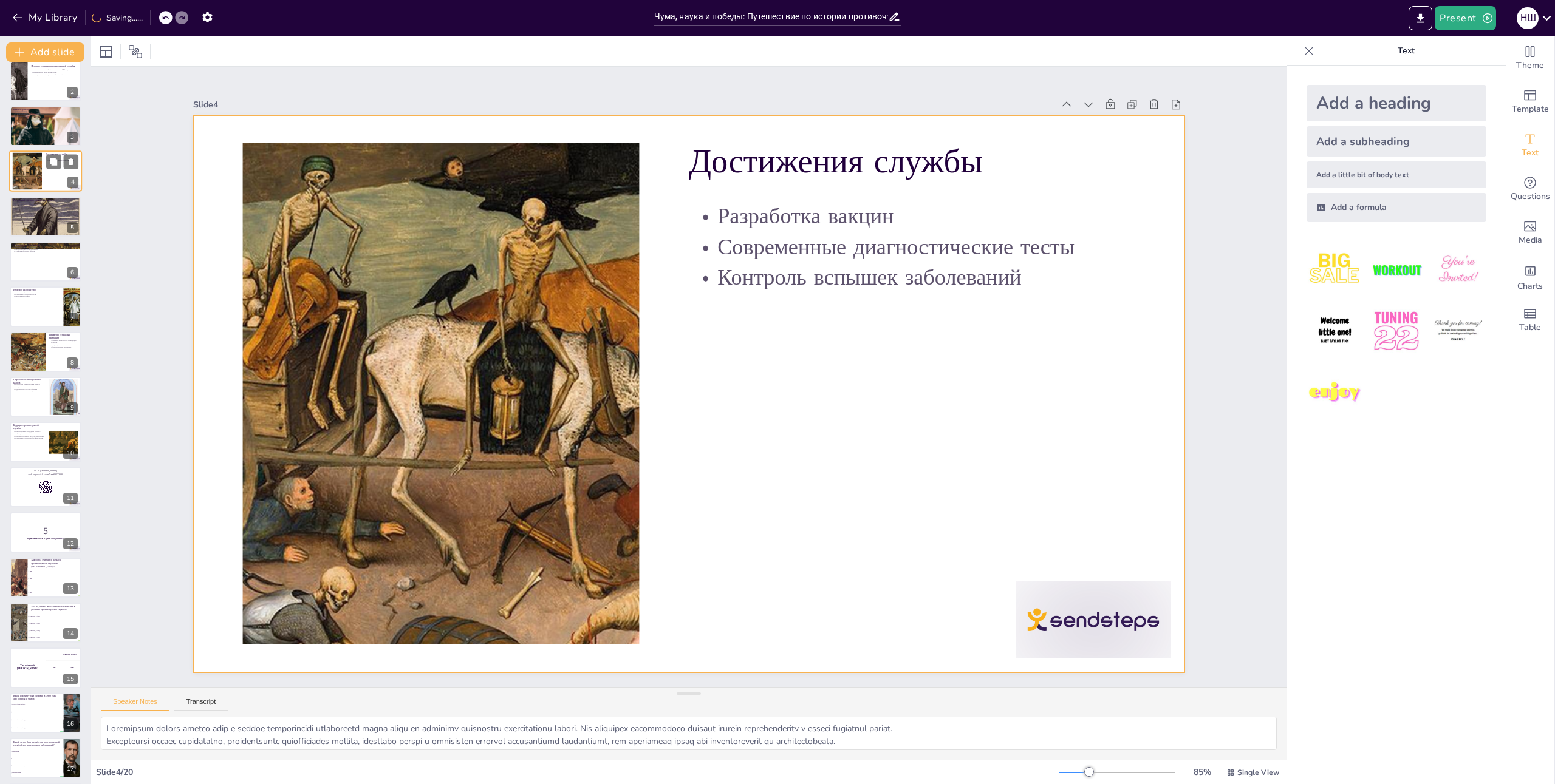
scroll to position [61, 0]
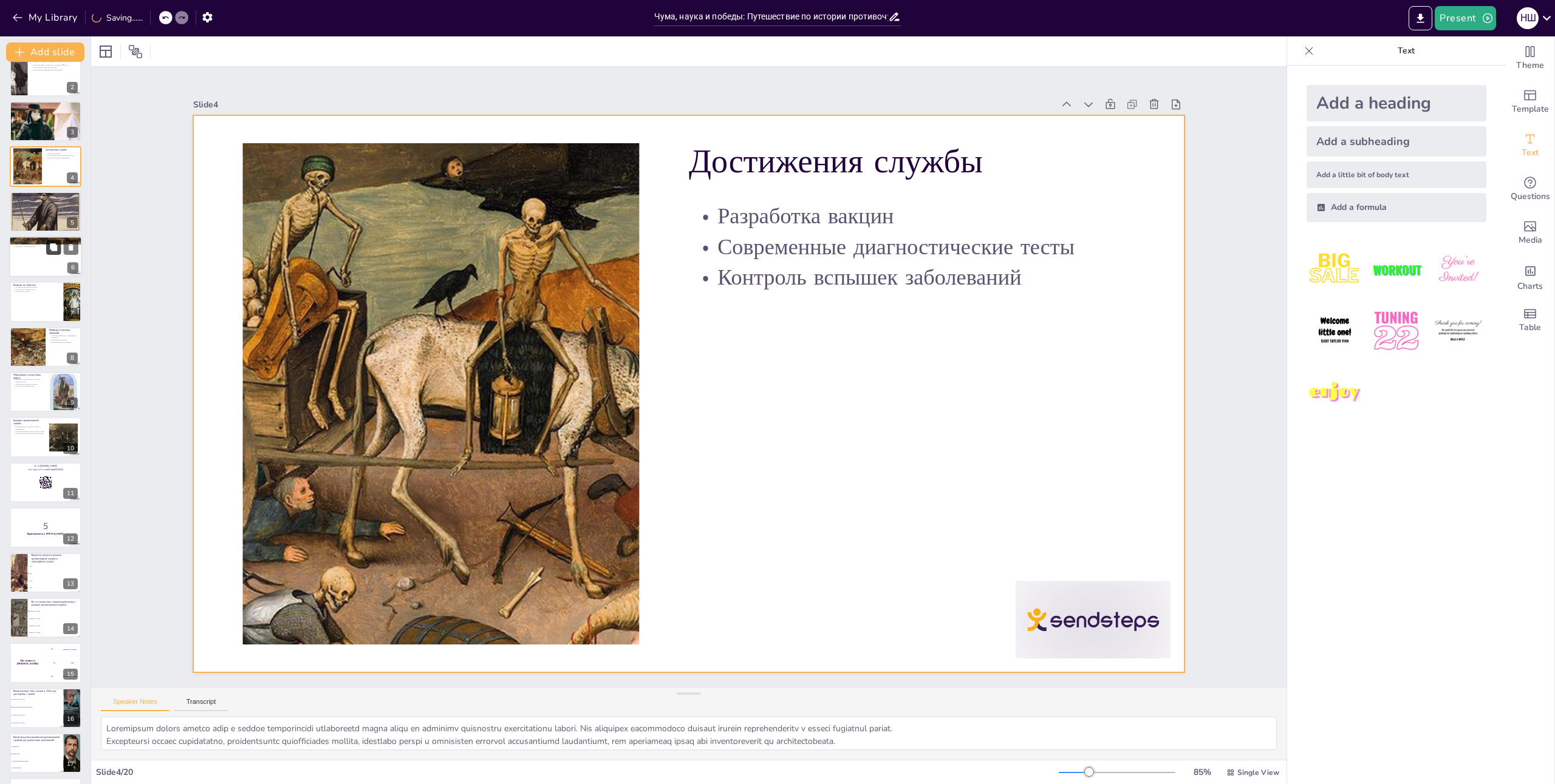
checkbox input "true"
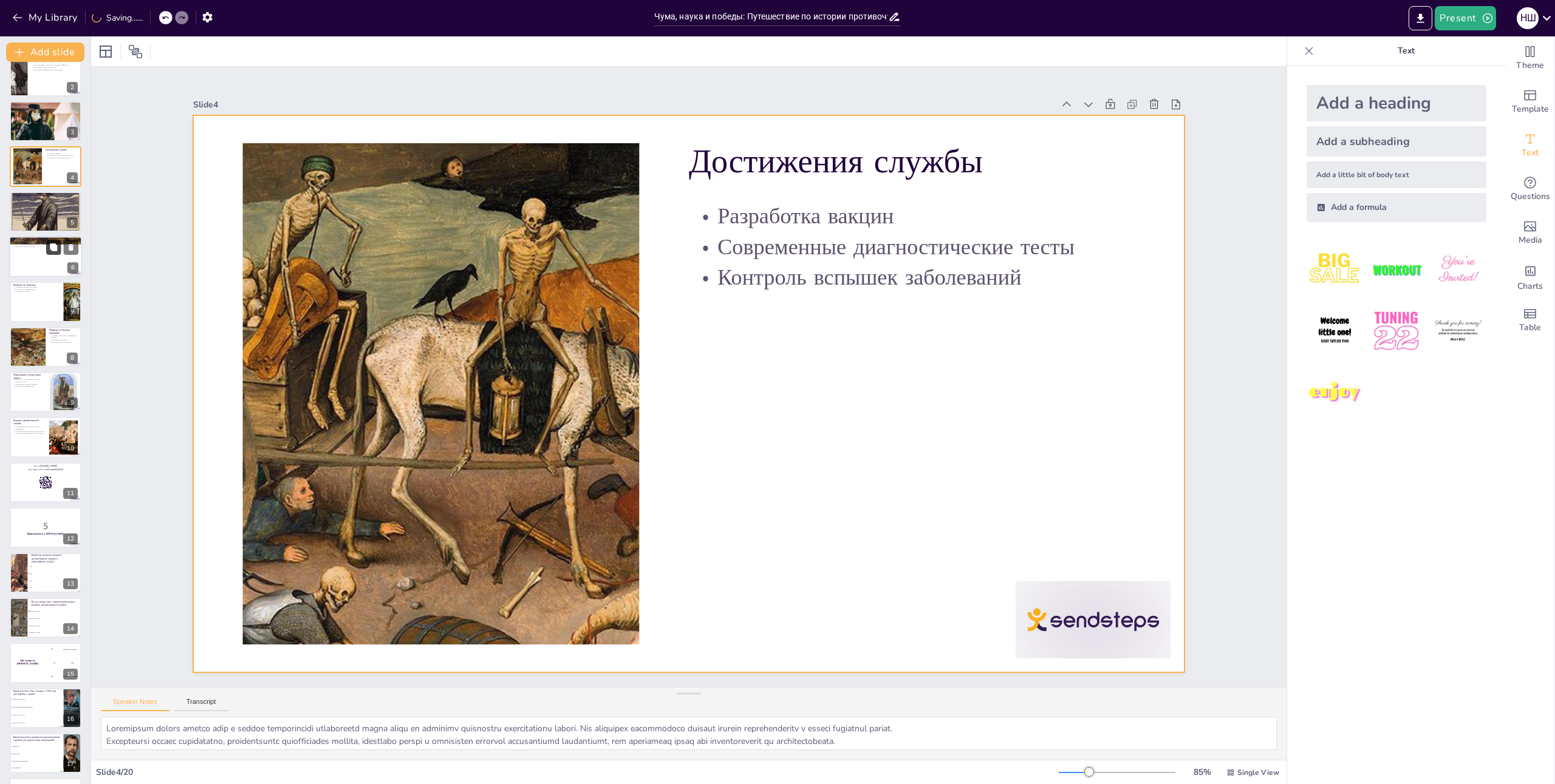
checkbox input "true"
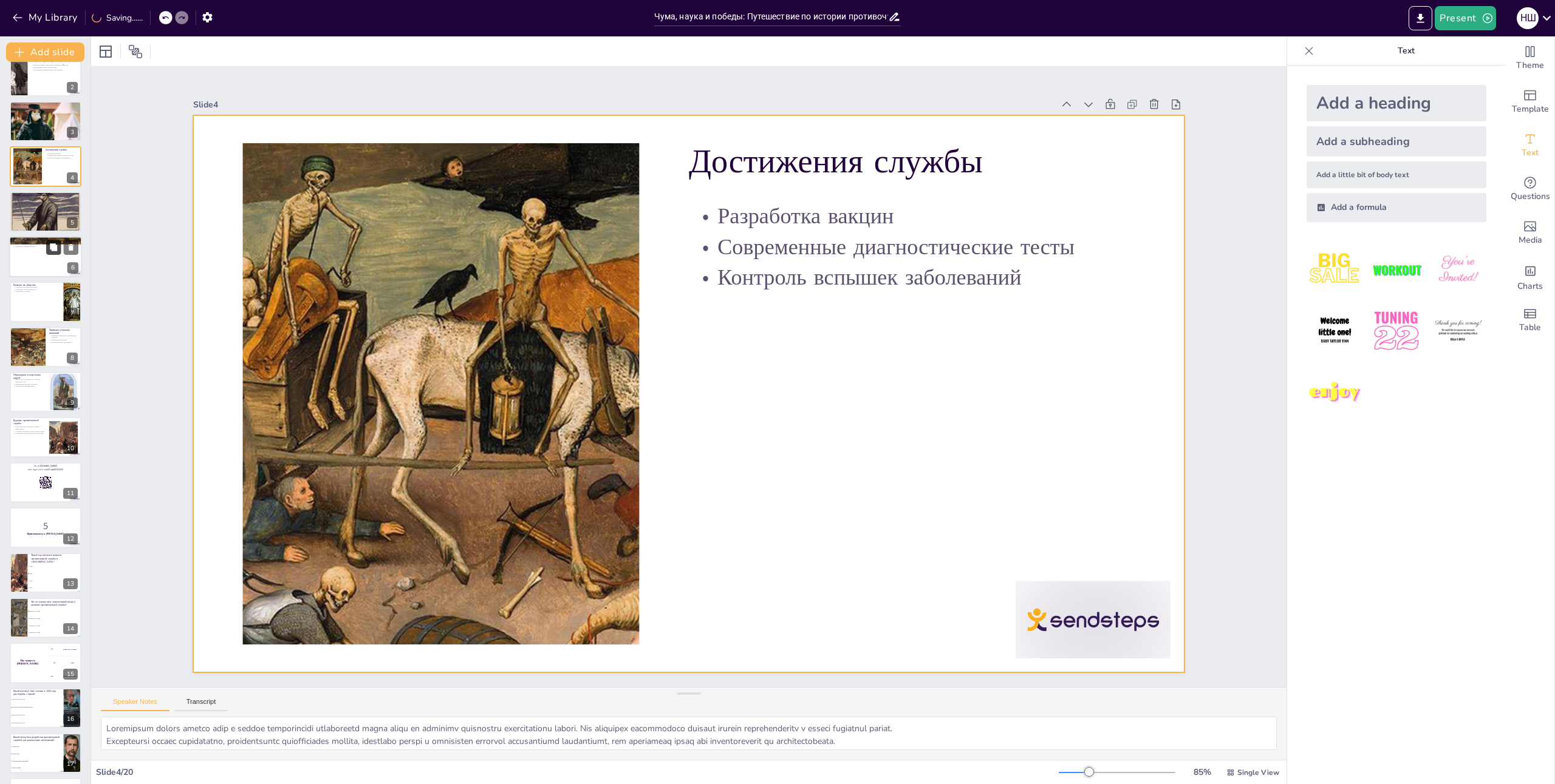
checkbox input "true"
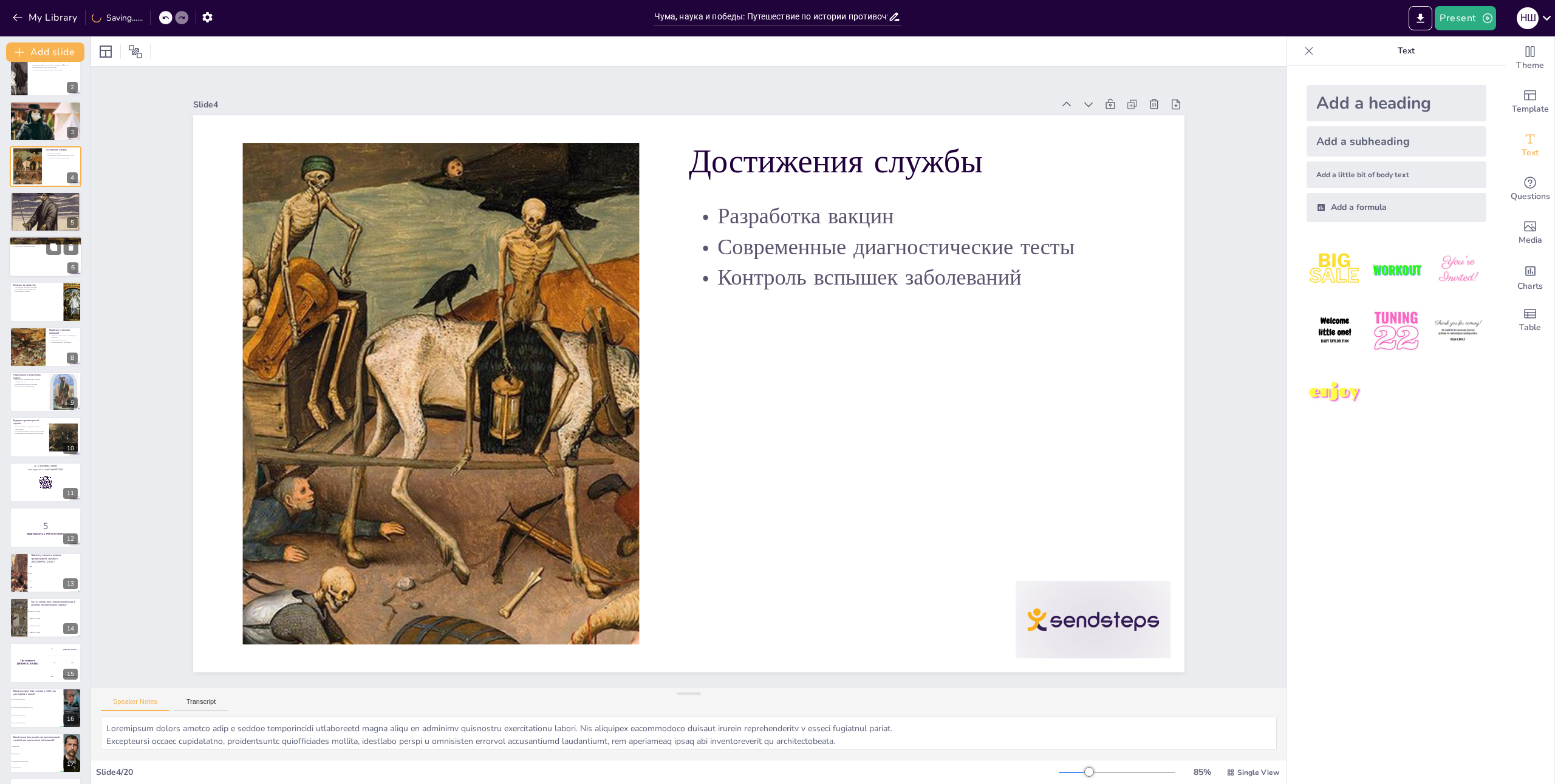
checkbox input "true"
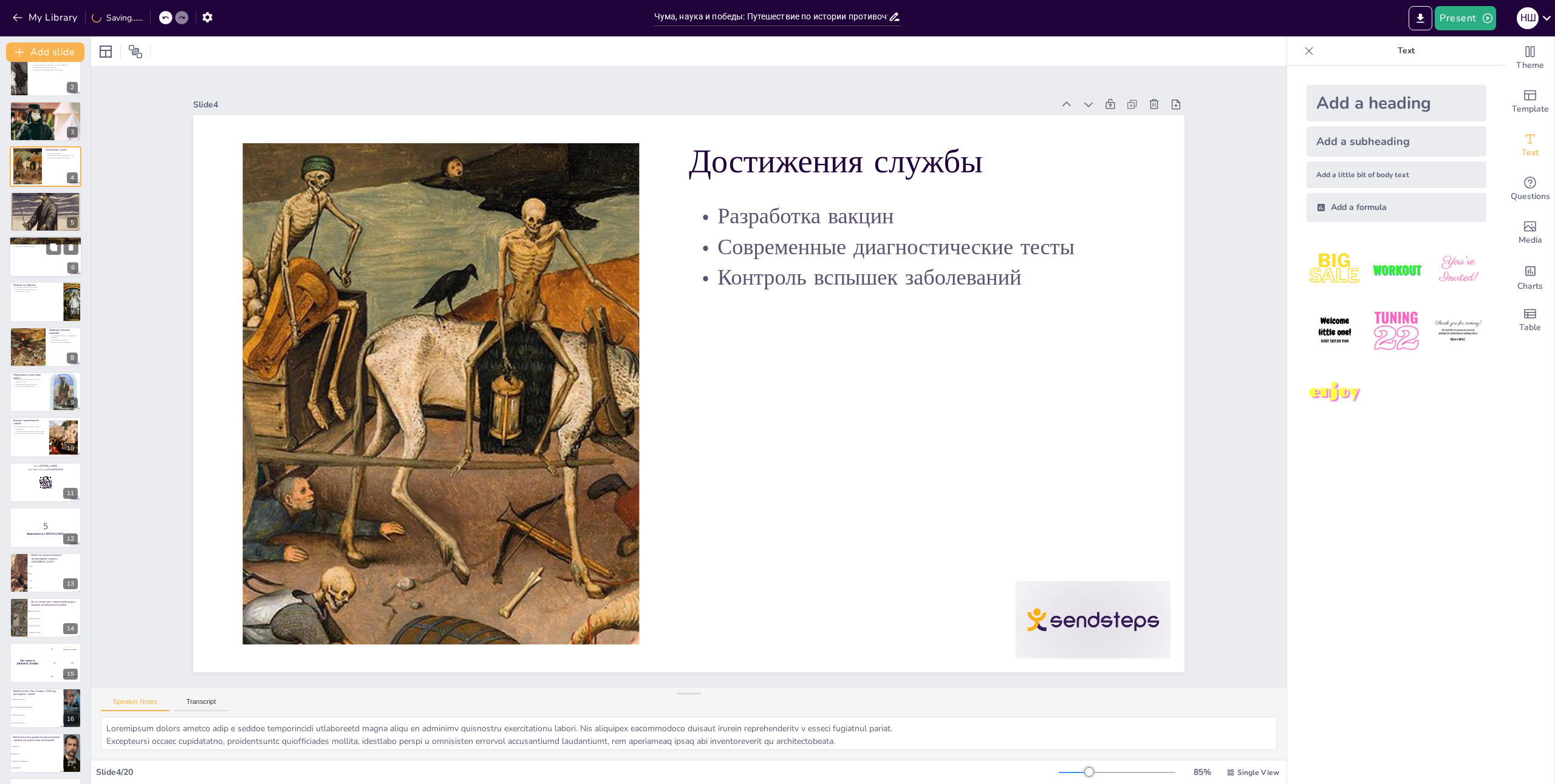
checkbox input "true"
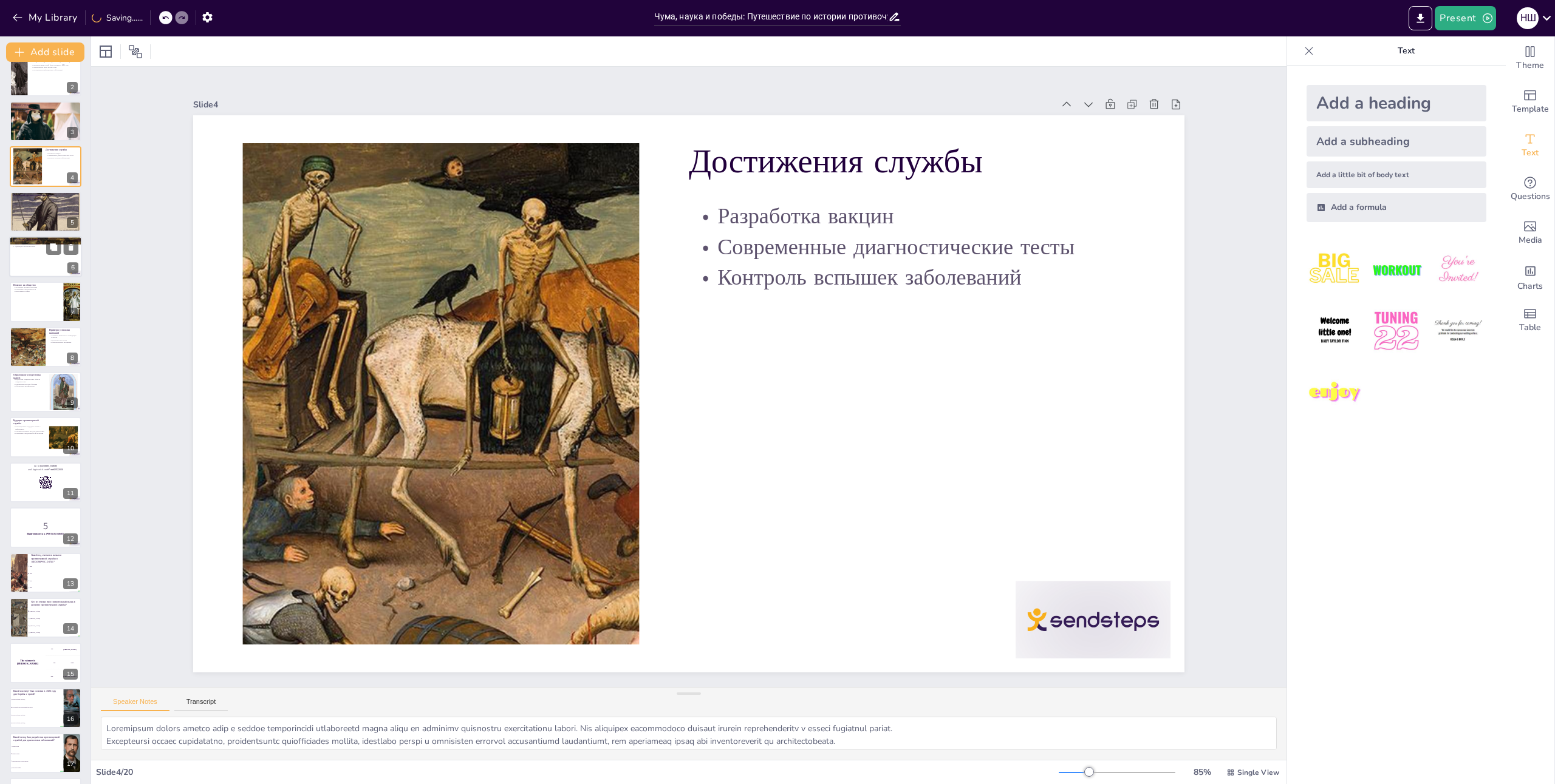
click at [44, 243] on p "Международное сотрудничество" at bounding box center [45, 244] width 66 height 3
checkbox input "true"
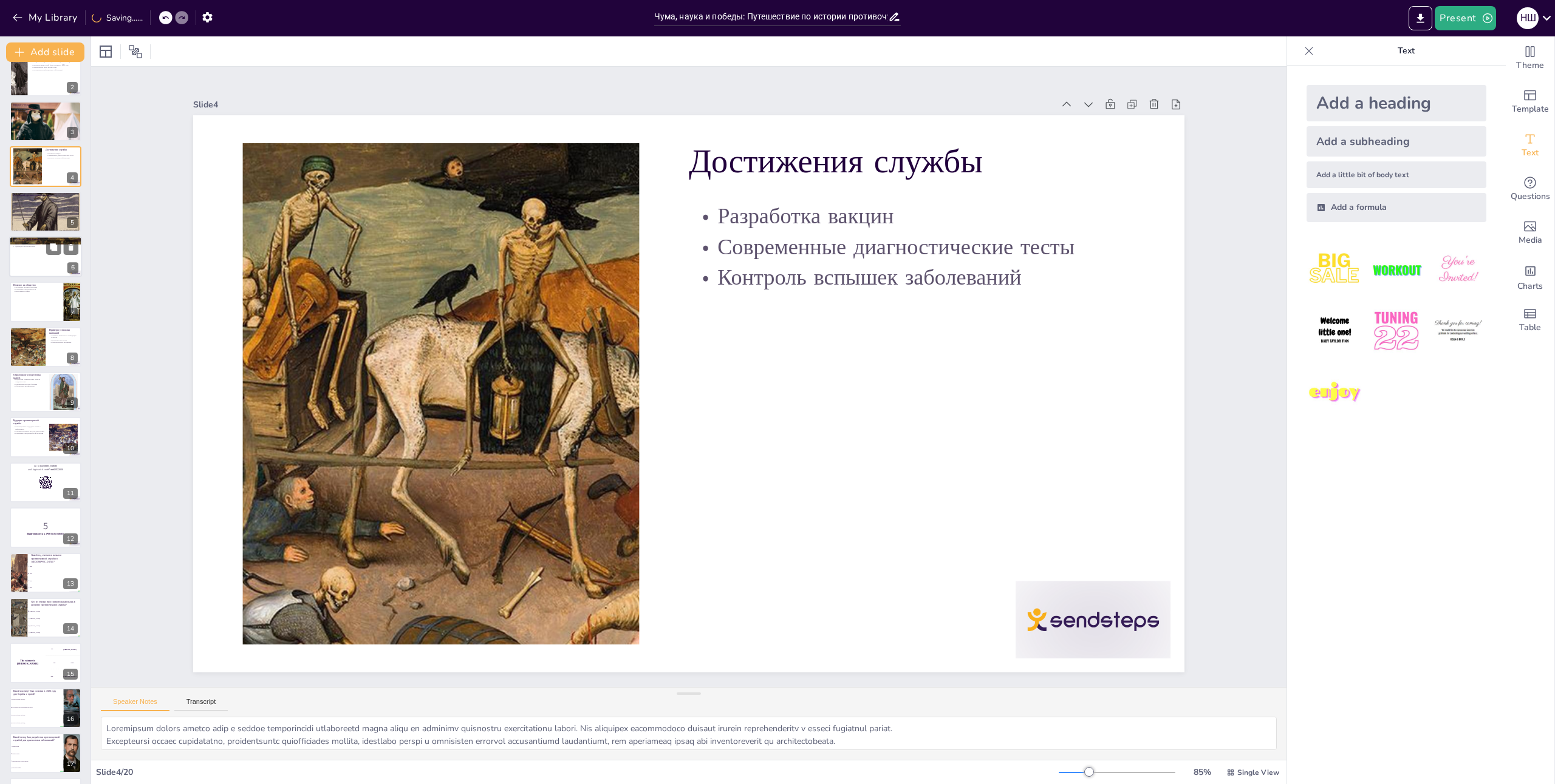
checkbox input "true"
type textarea "Loremipsu dolor sitametcon, adipi eli SED d eiusmodtempori, utlaboreetd magnaal…"
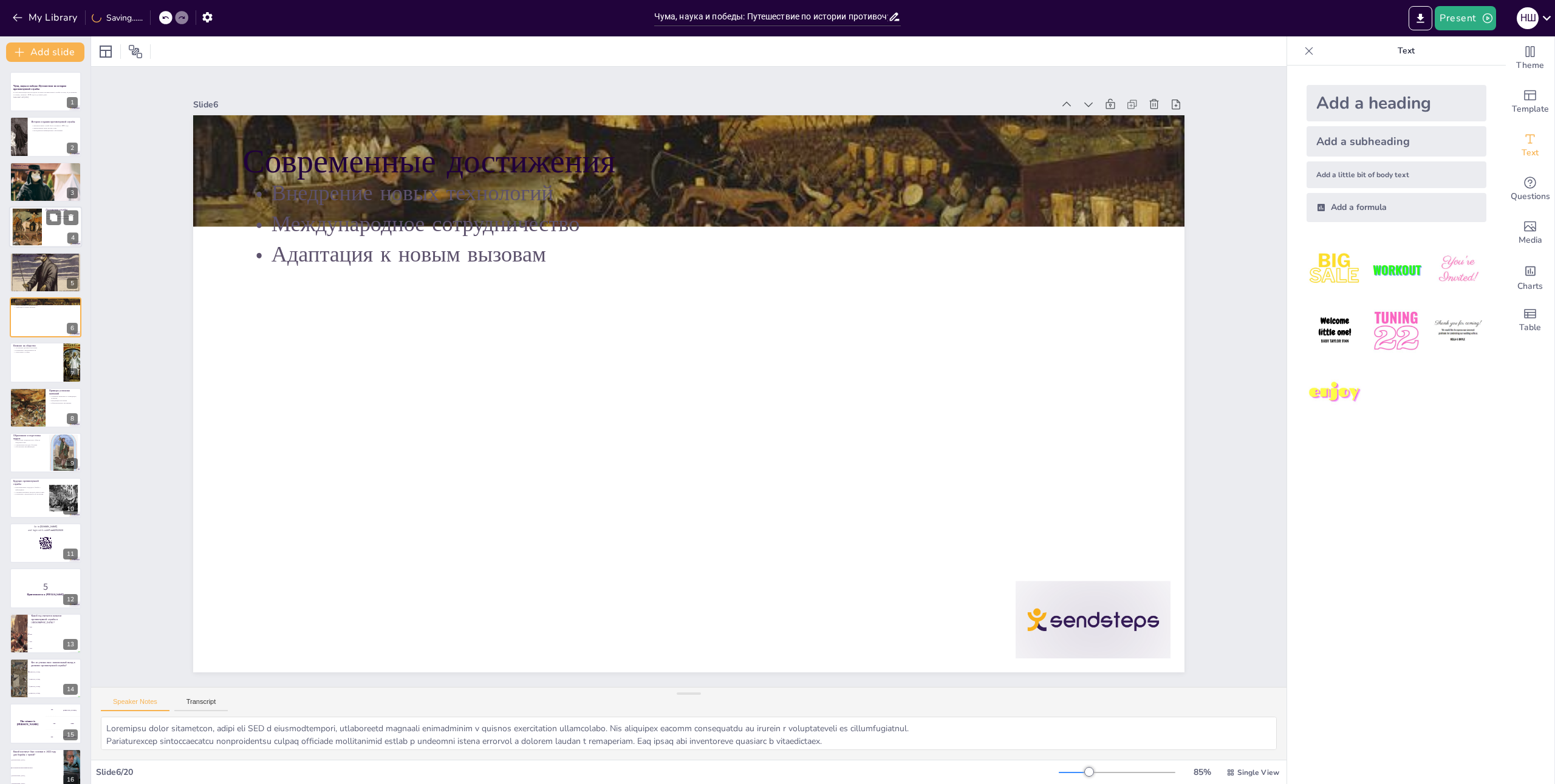
checkbox input "true"
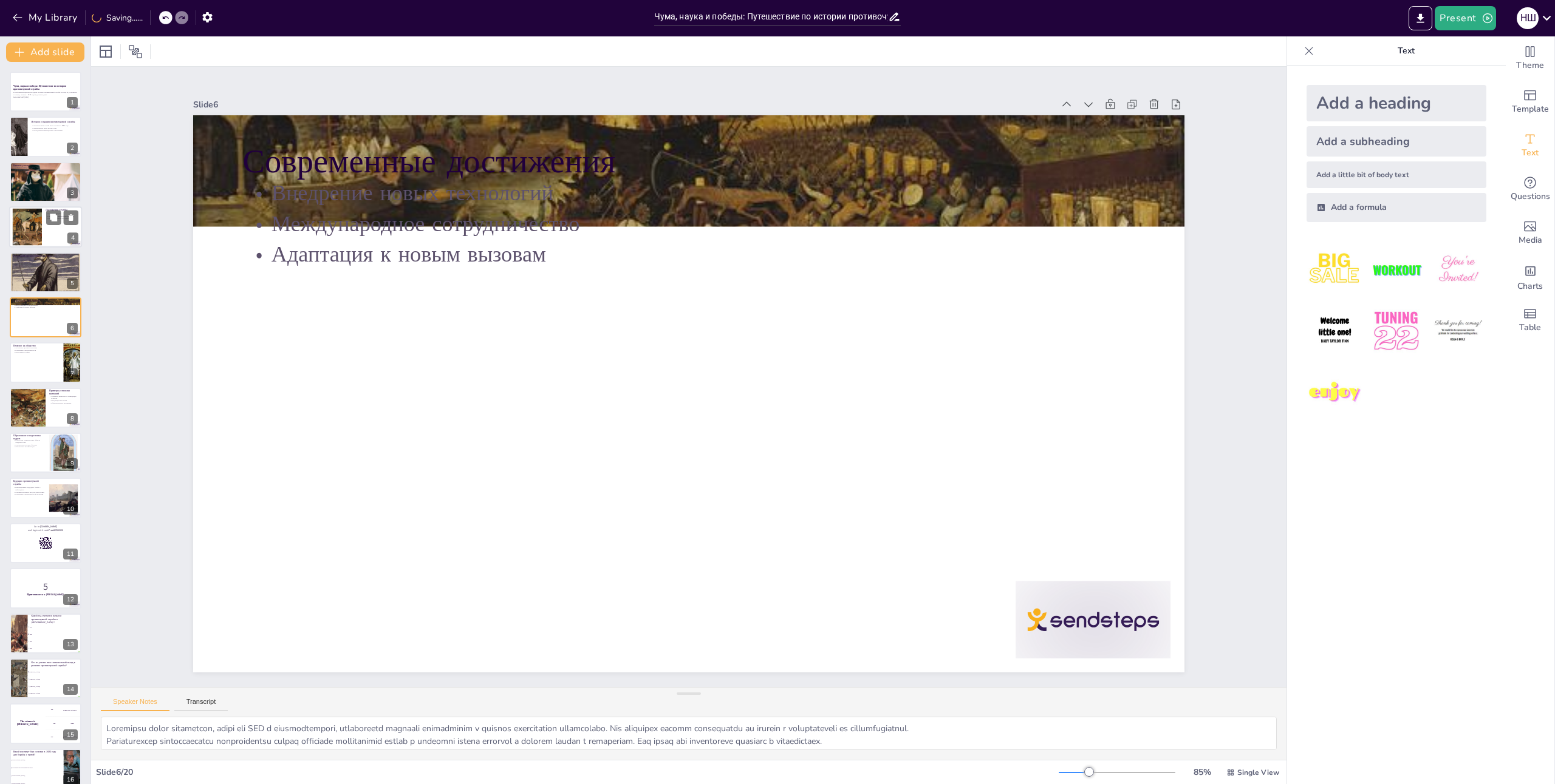
checkbox input "true"
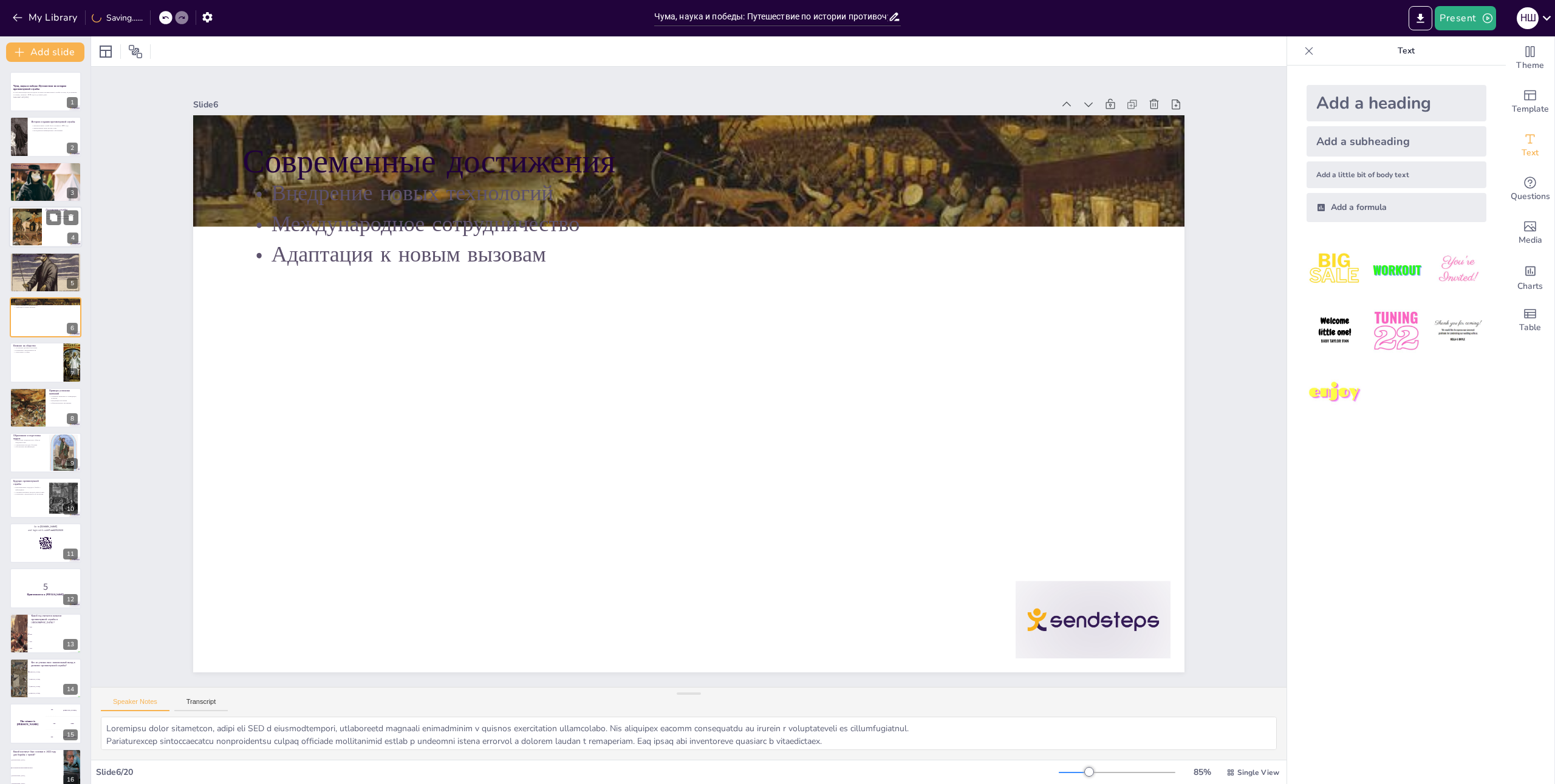
checkbox input "true"
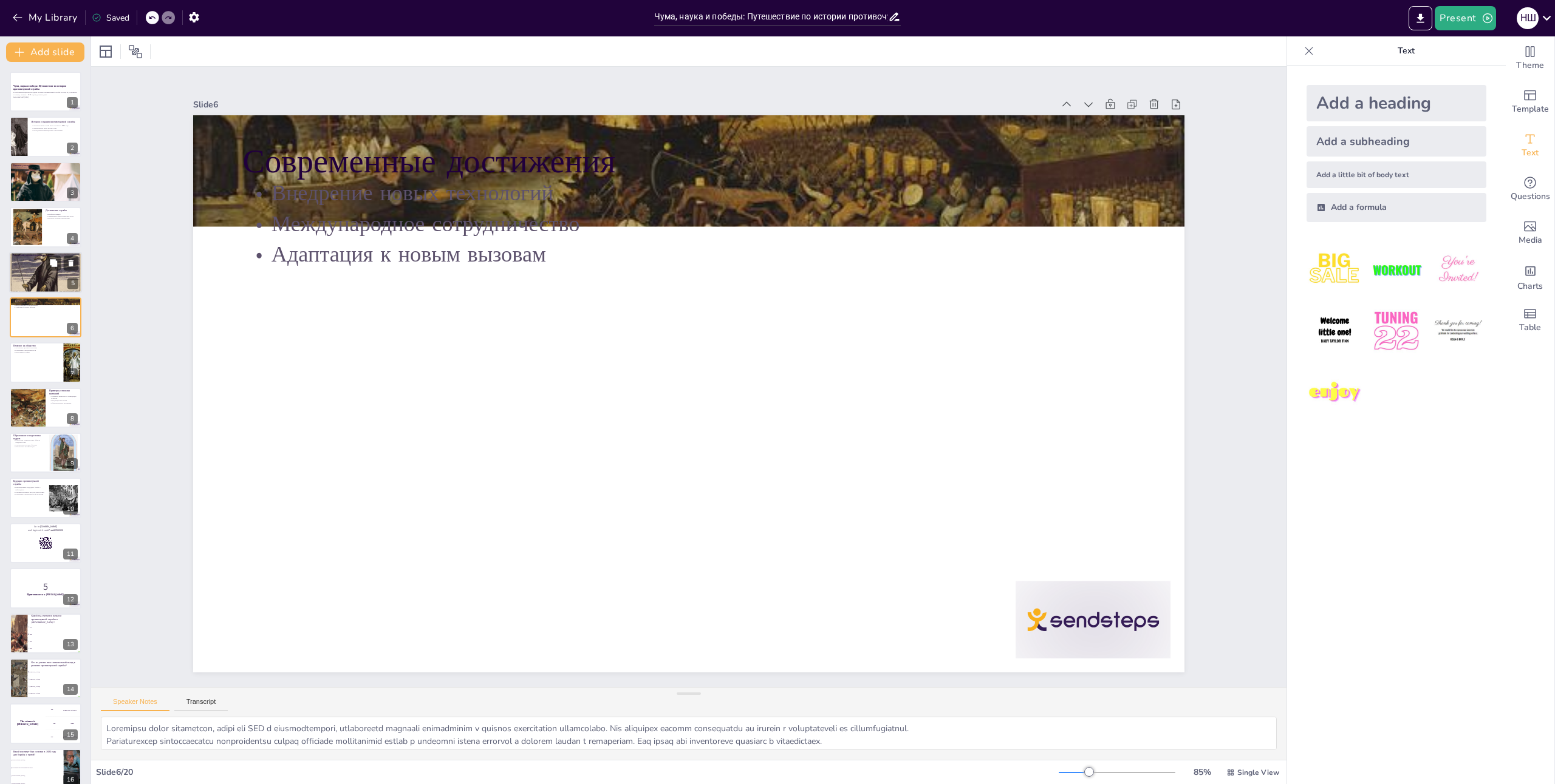
checkbox input "true"
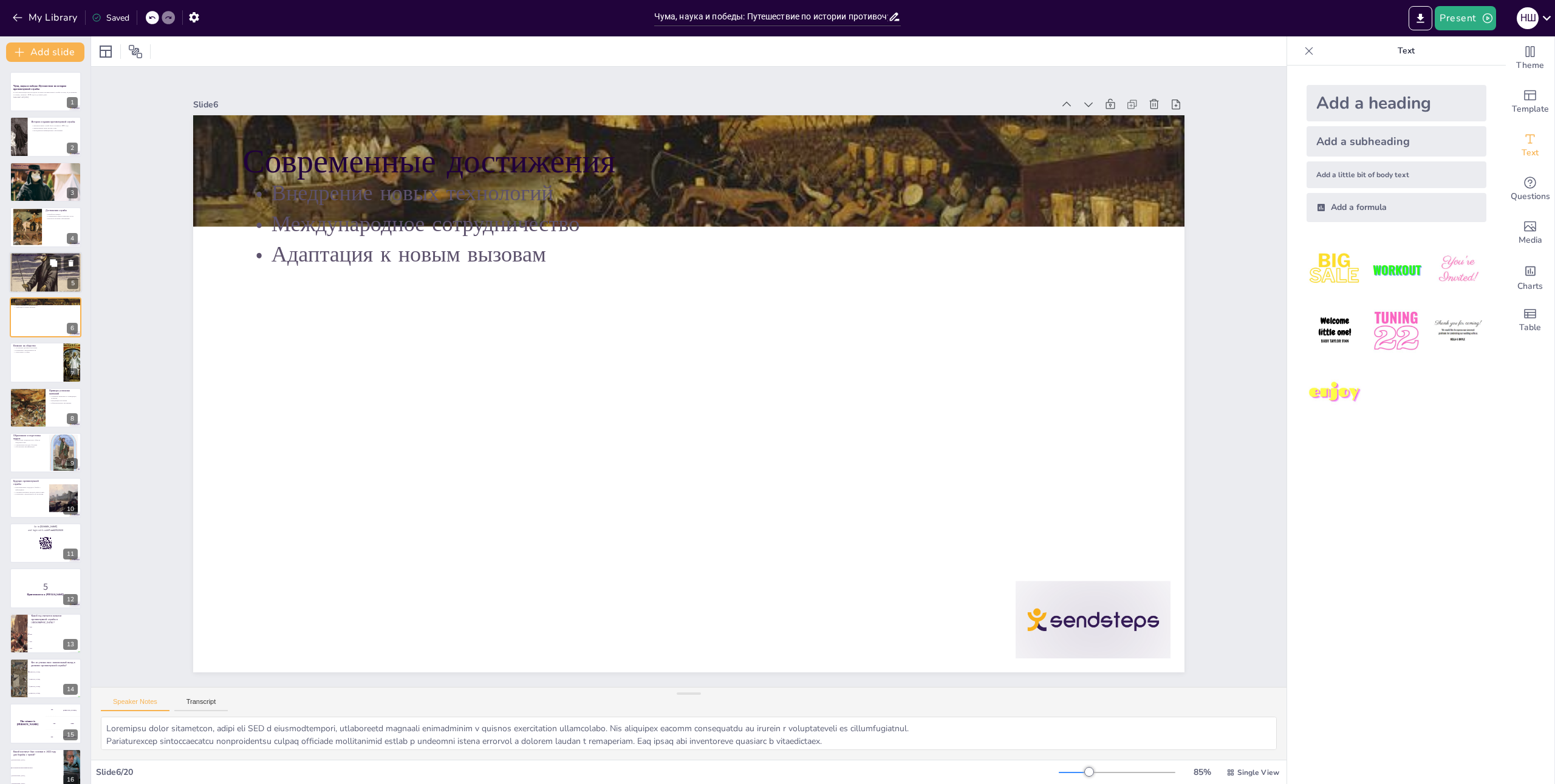
checkbox input "true"
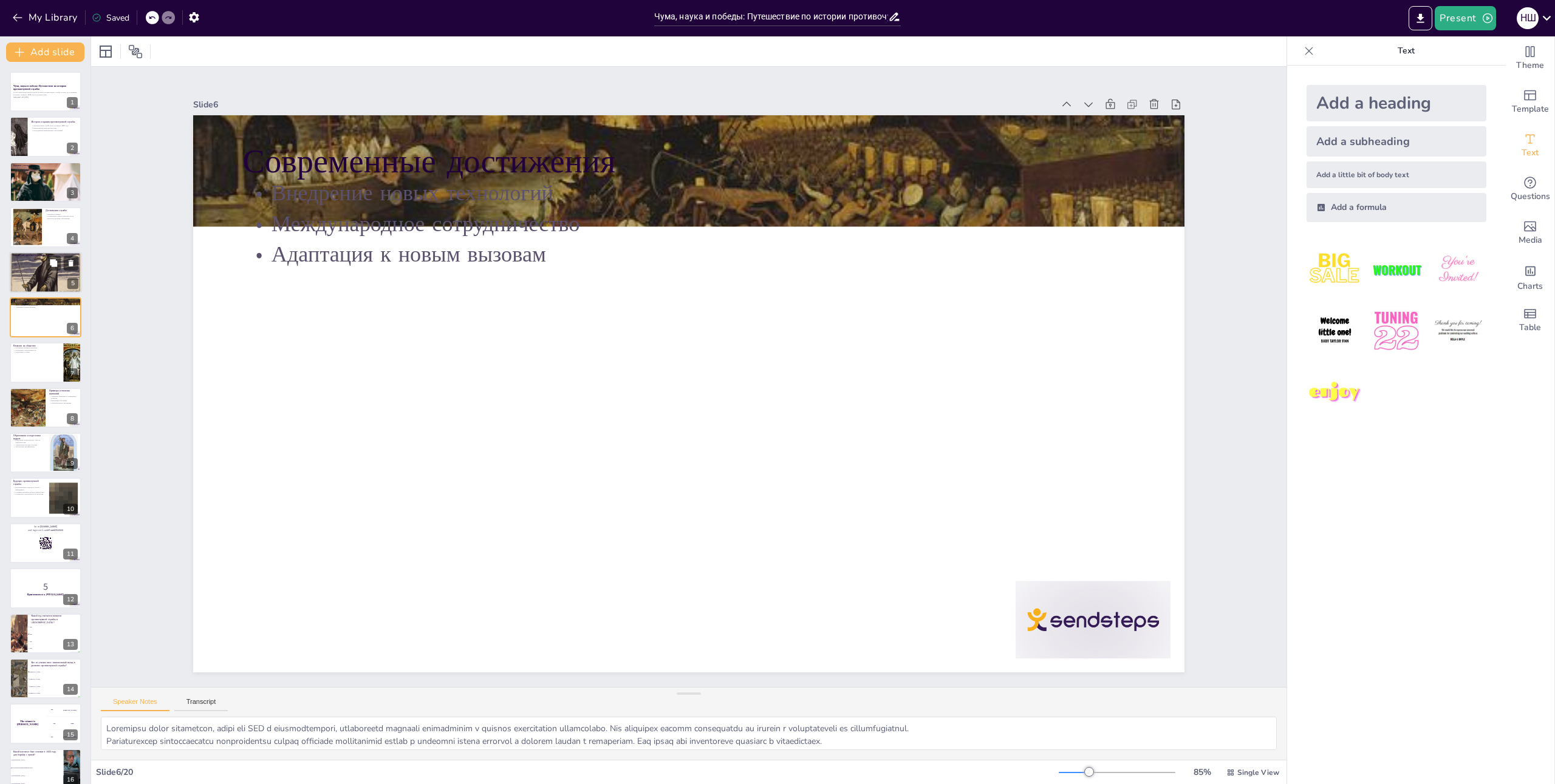
checkbox input "true"
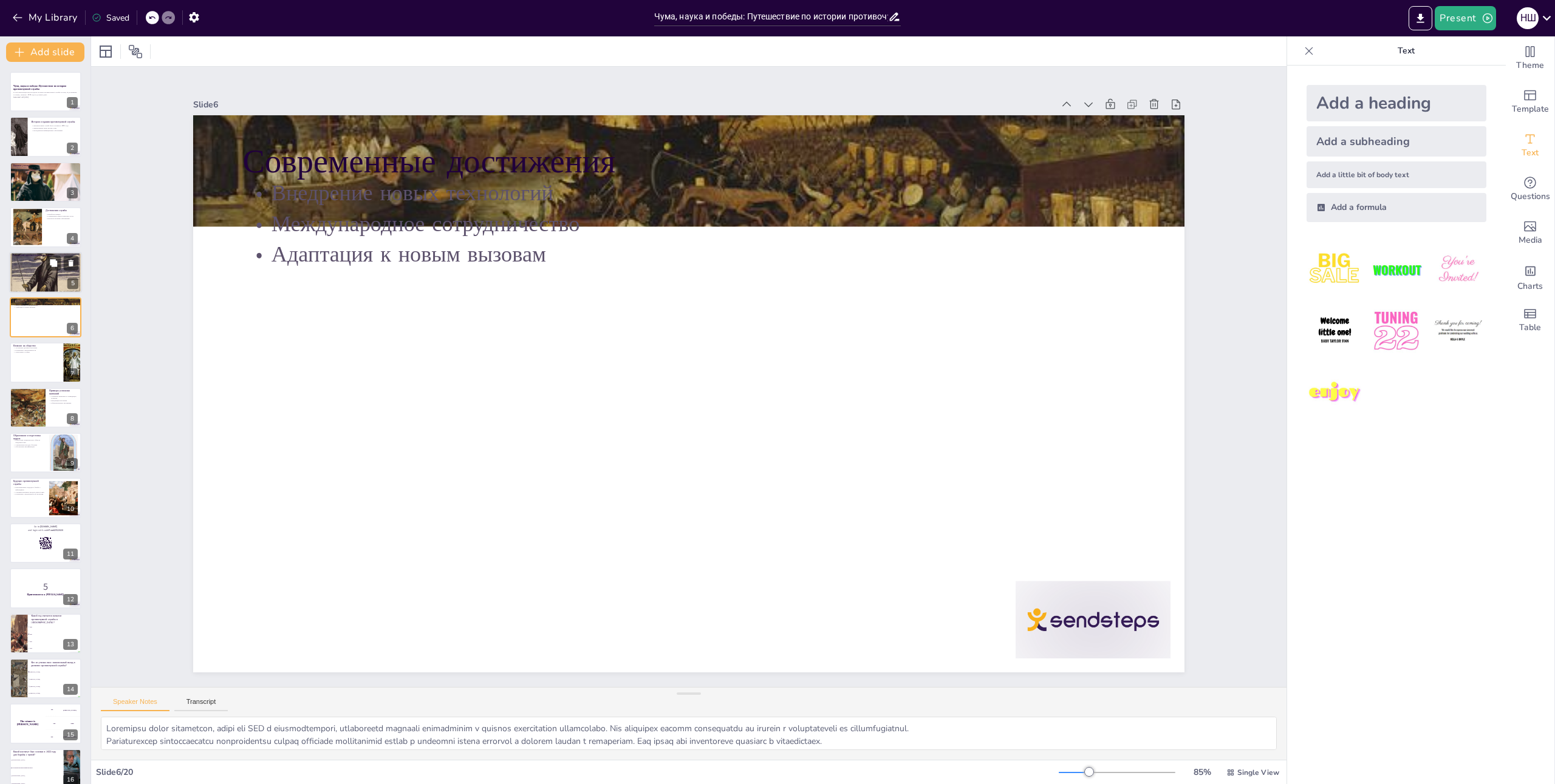
checkbox input "true"
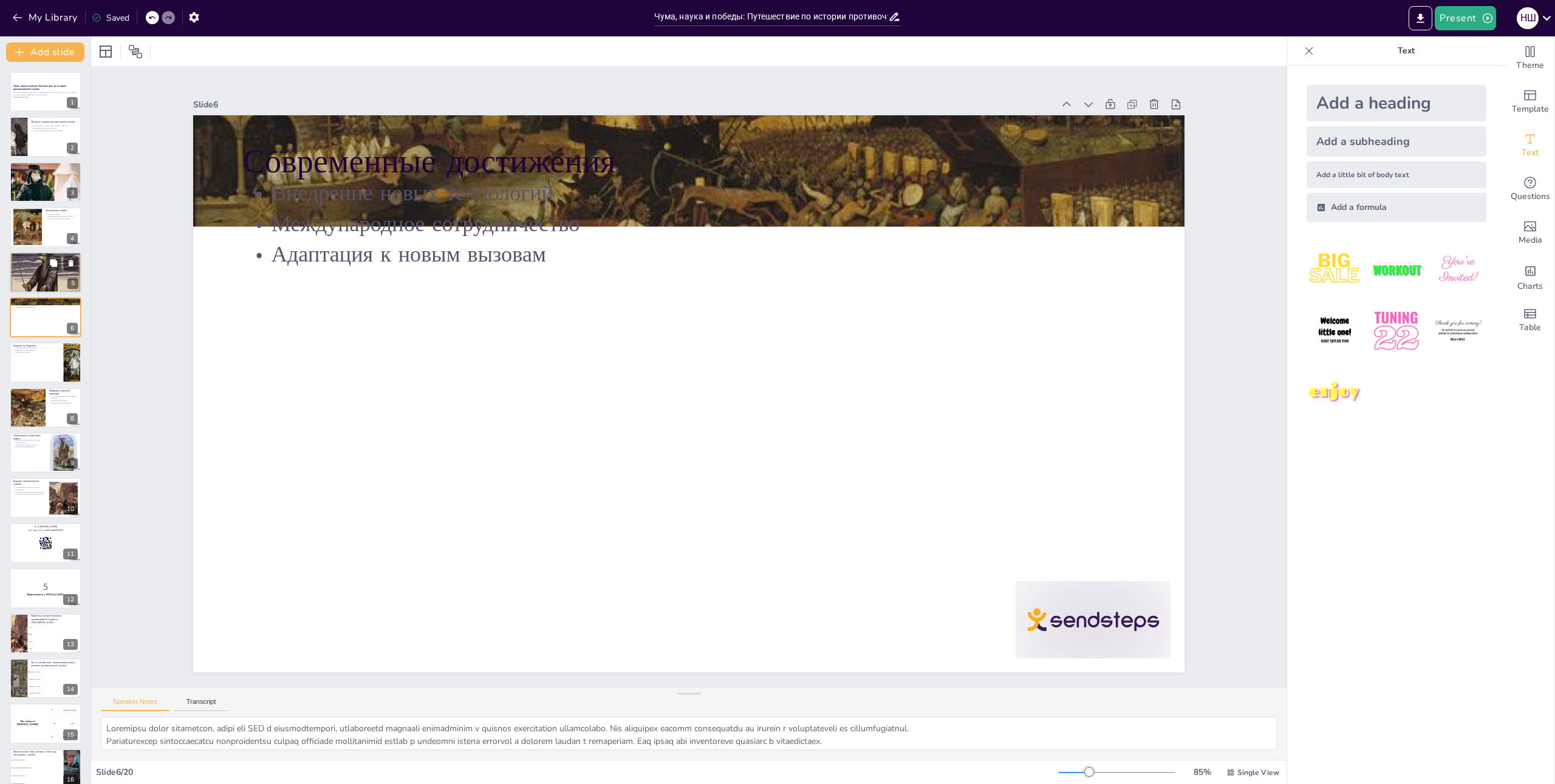
checkbox input "true"
click at [32, 271] on div at bounding box center [45, 273] width 73 height 55
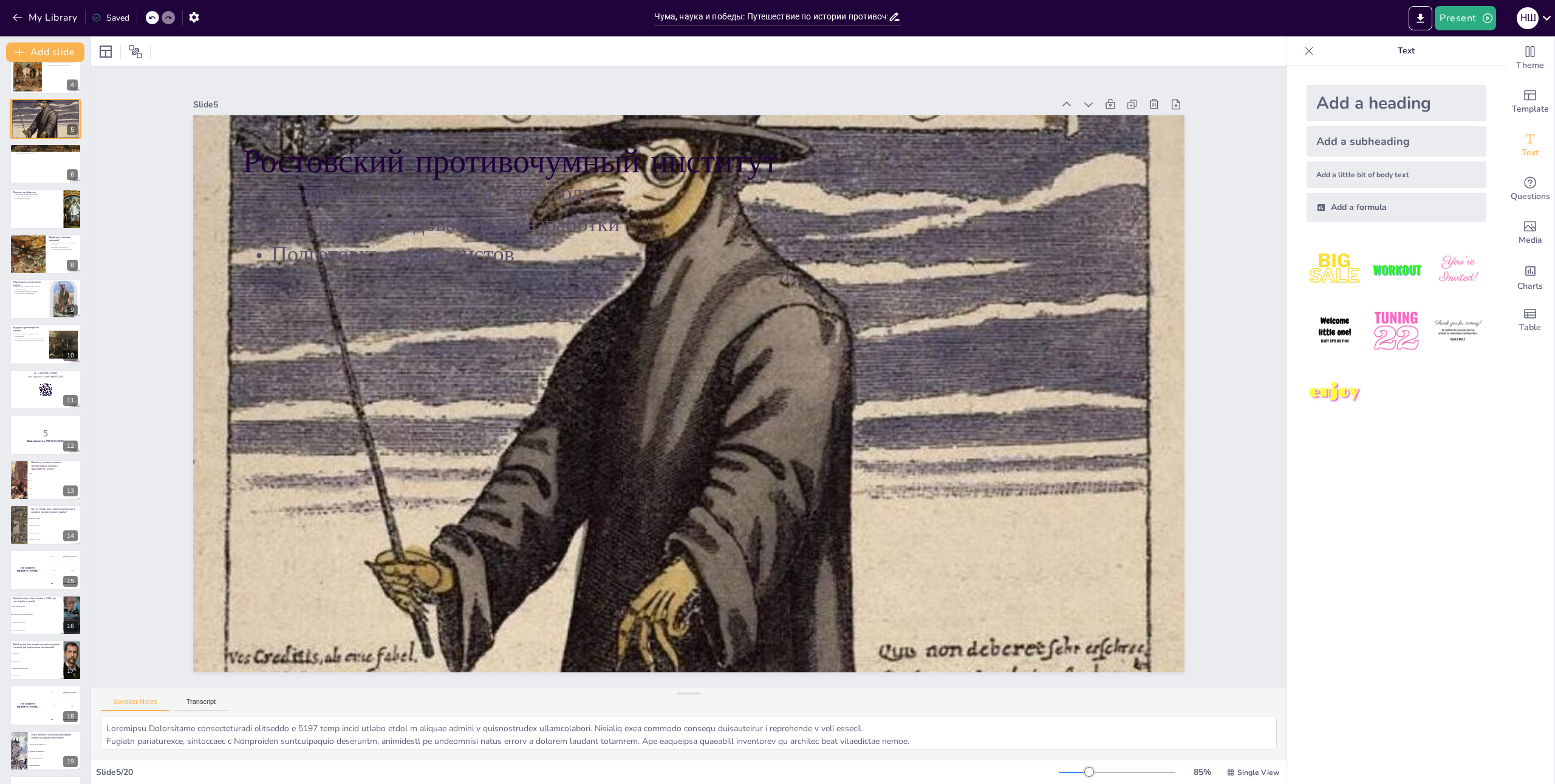
scroll to position [195, 0]
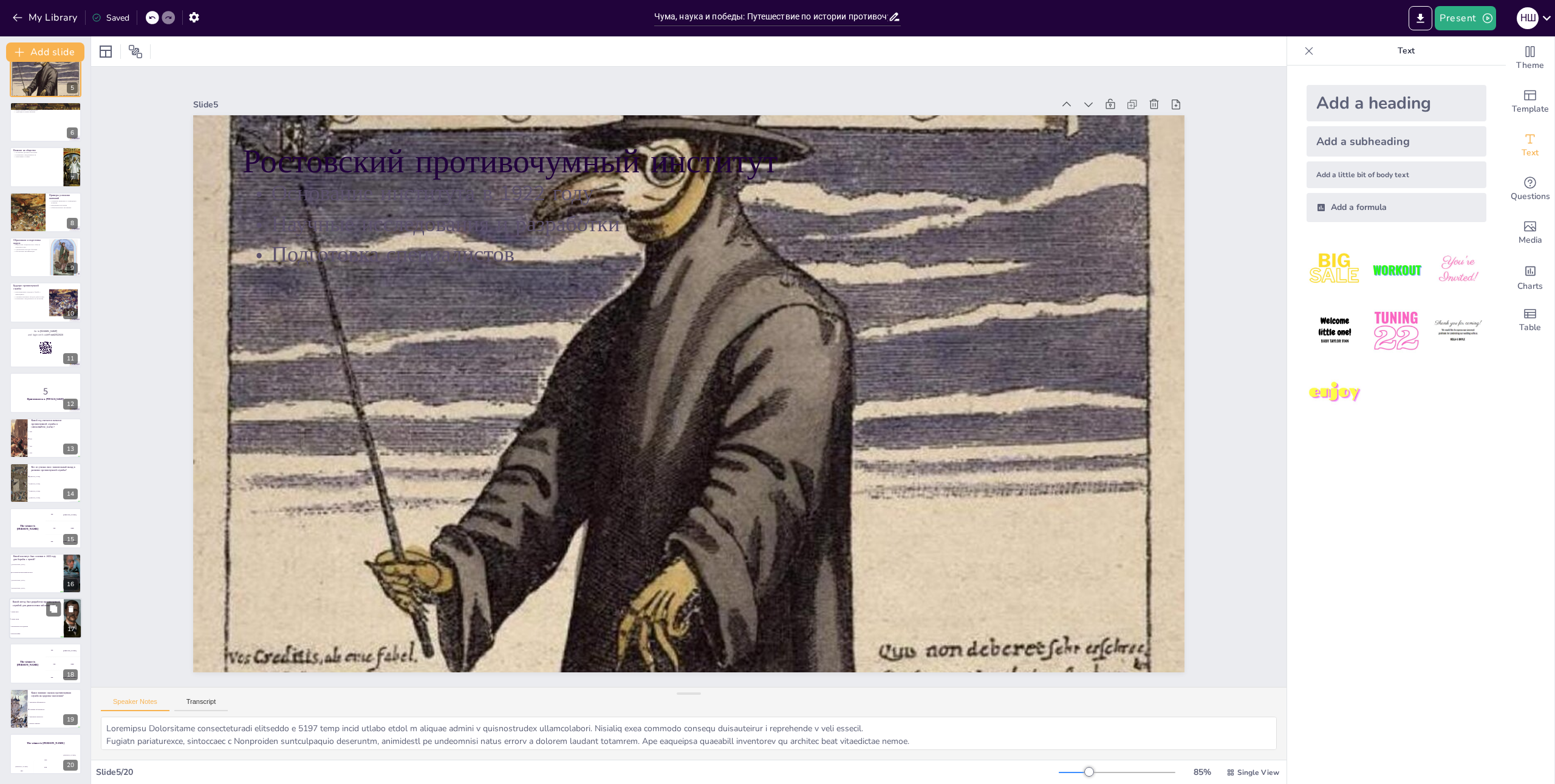
click at [51, 619] on span "Анализ крови" at bounding box center [37, 619] width 52 height 2
